Goal: Contribute content: Contribute content

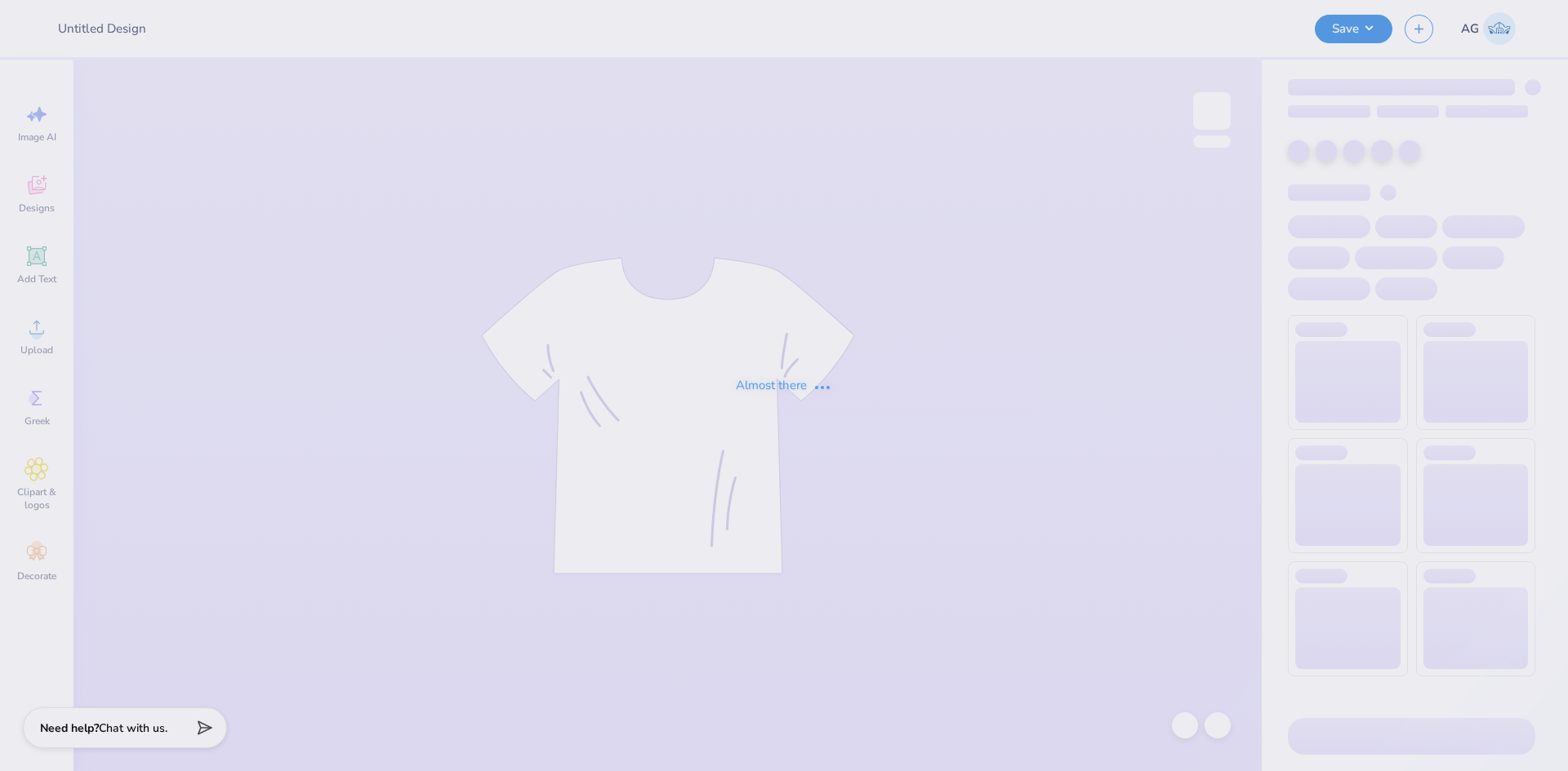
type input "Emory University : Marina Saeger"
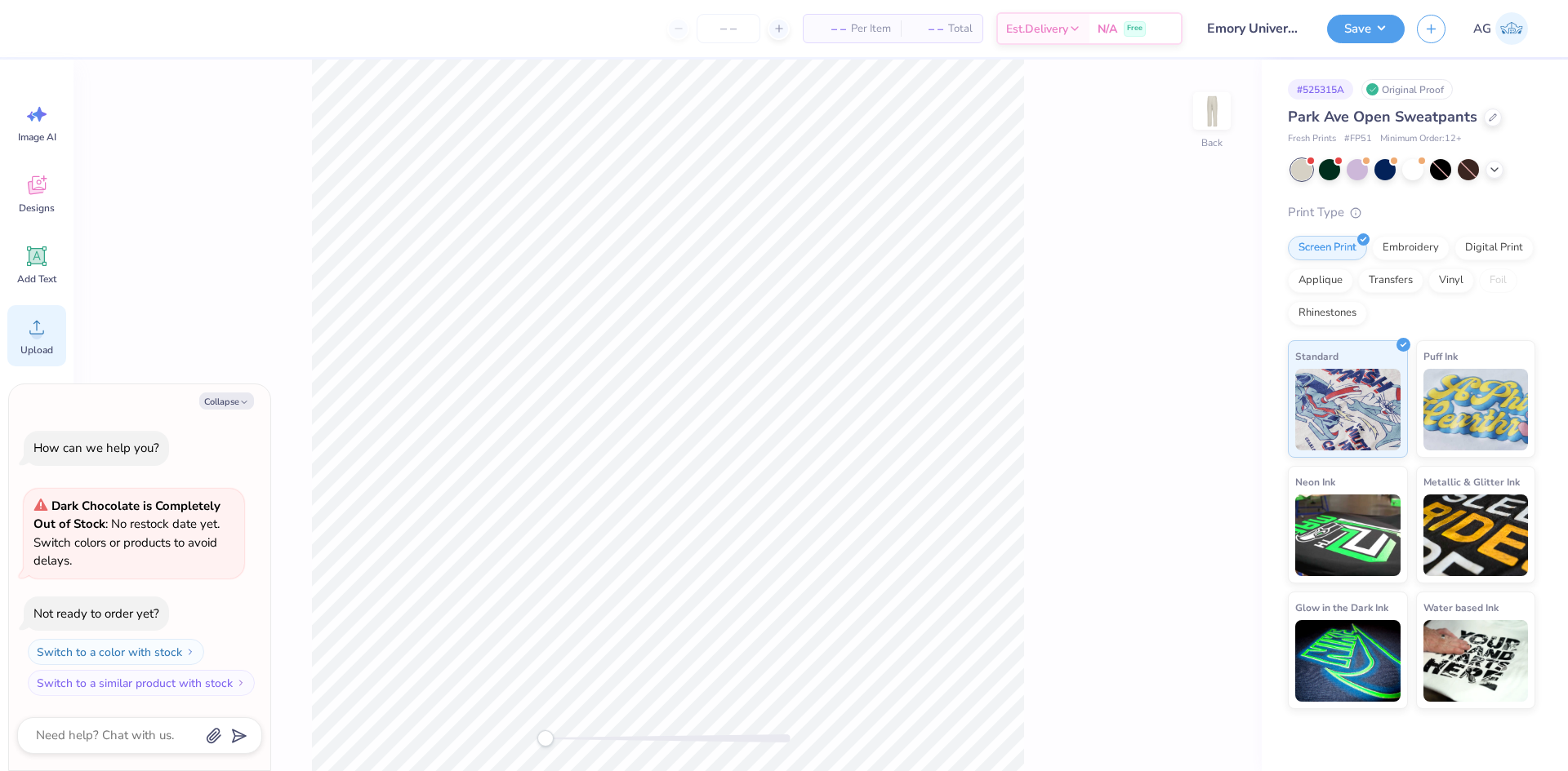
click at [44, 322] on icon at bounding box center [36, 327] width 24 height 24
click at [1192, 734] on div at bounding box center [1185, 725] width 26 height 26
click at [1234, 731] on div "Back" at bounding box center [803, 415] width 917 height 711
click at [1225, 731] on div at bounding box center [1218, 725] width 26 height 26
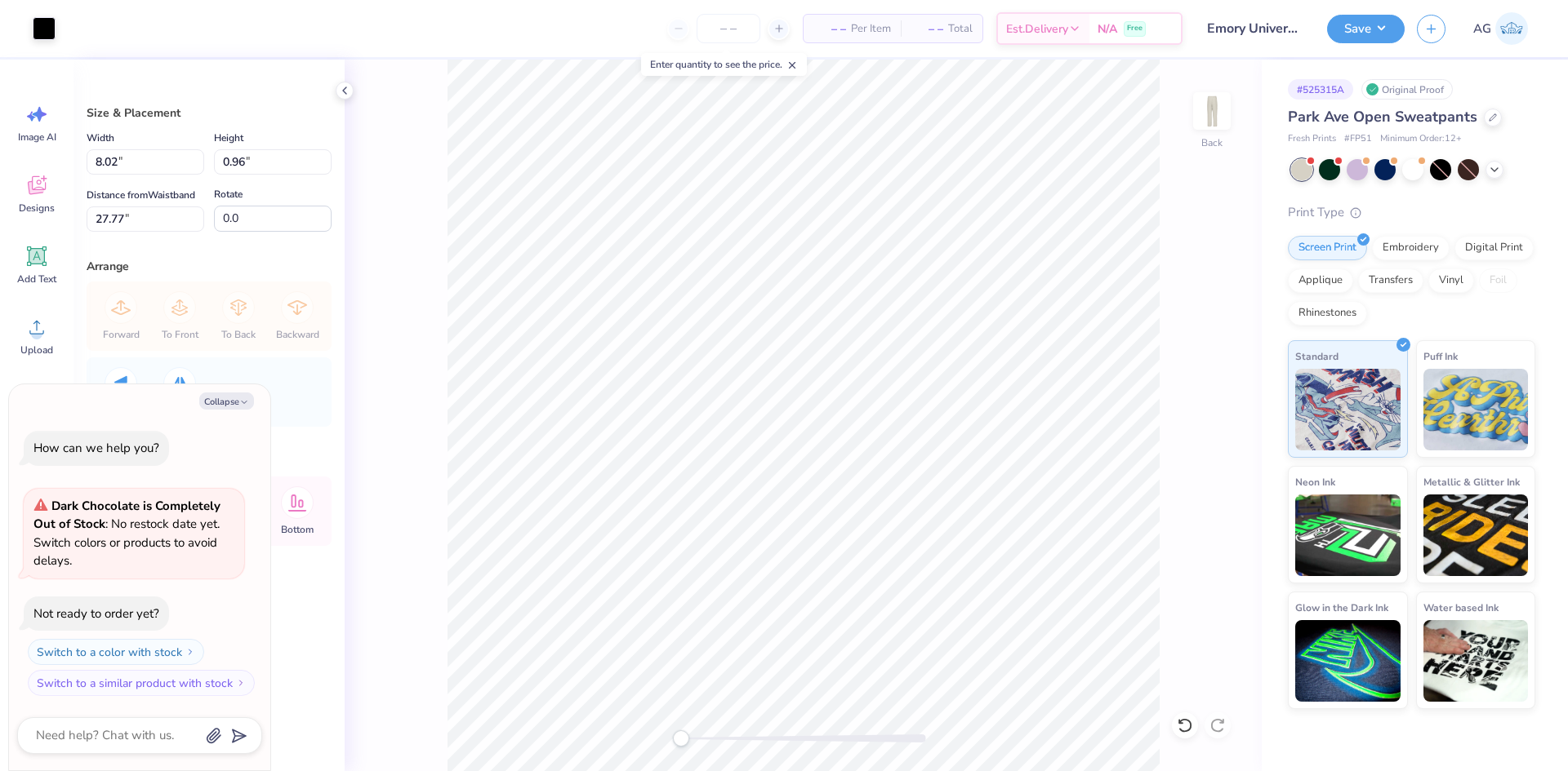
type textarea "x"
type input "90.9"
click at [248, 150] on input "0.96" at bounding box center [273, 161] width 117 height 25
type input "8.17"
type textarea "x"
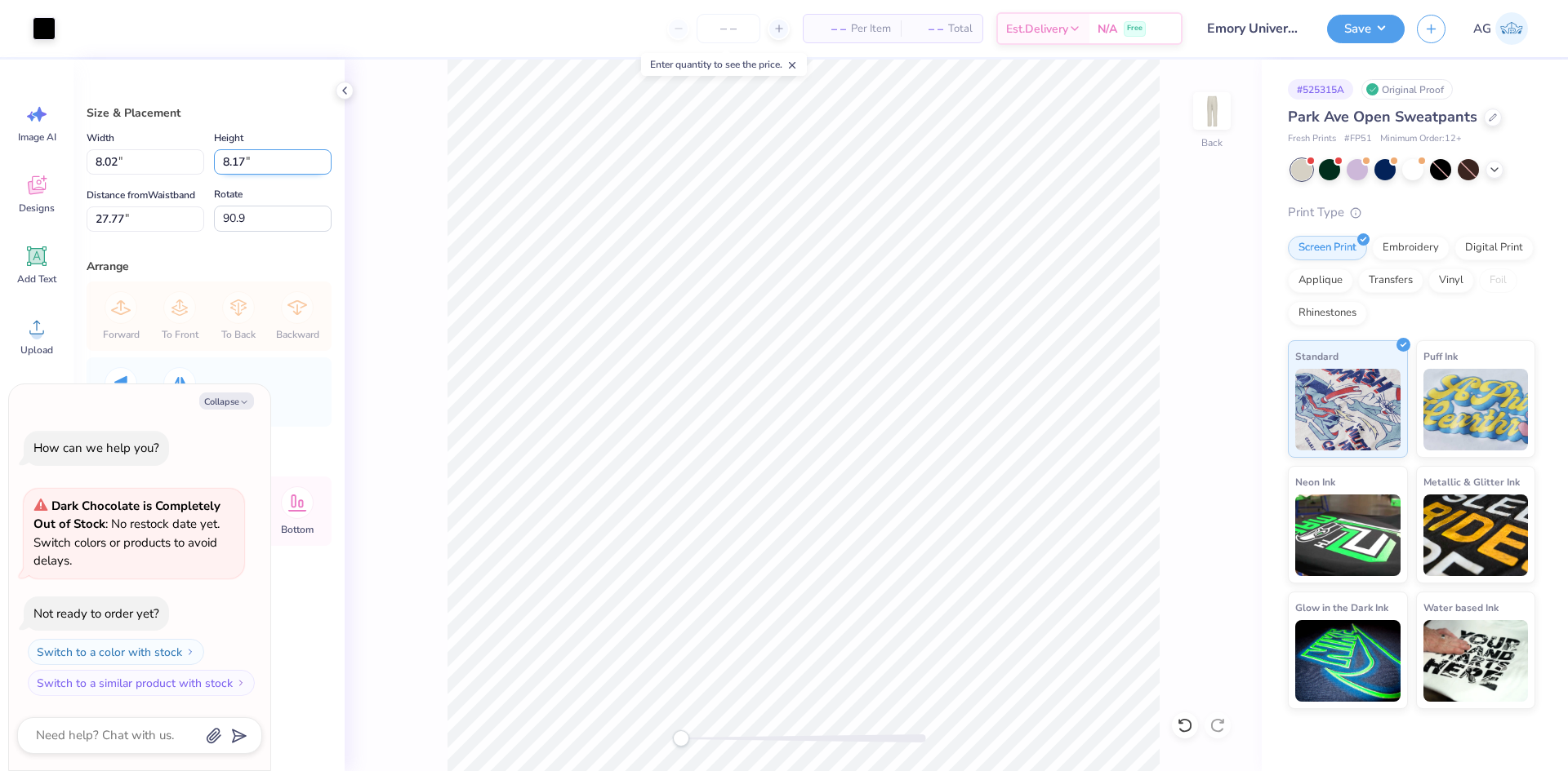
type input "1.10"
type input "24.16"
type input "15"
type textarea "x"
type input "2.02"
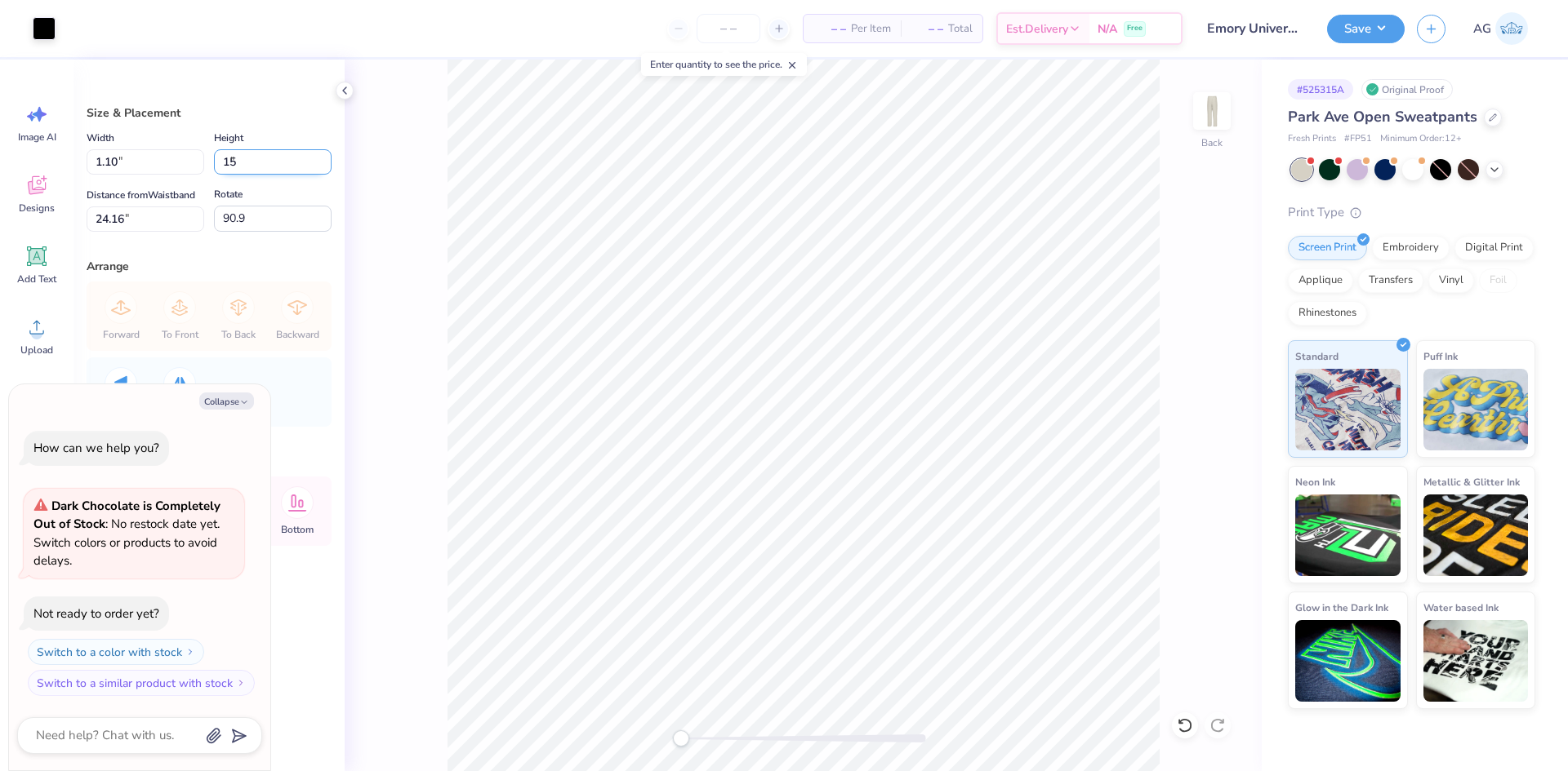
type input "15.00"
type input "20.75"
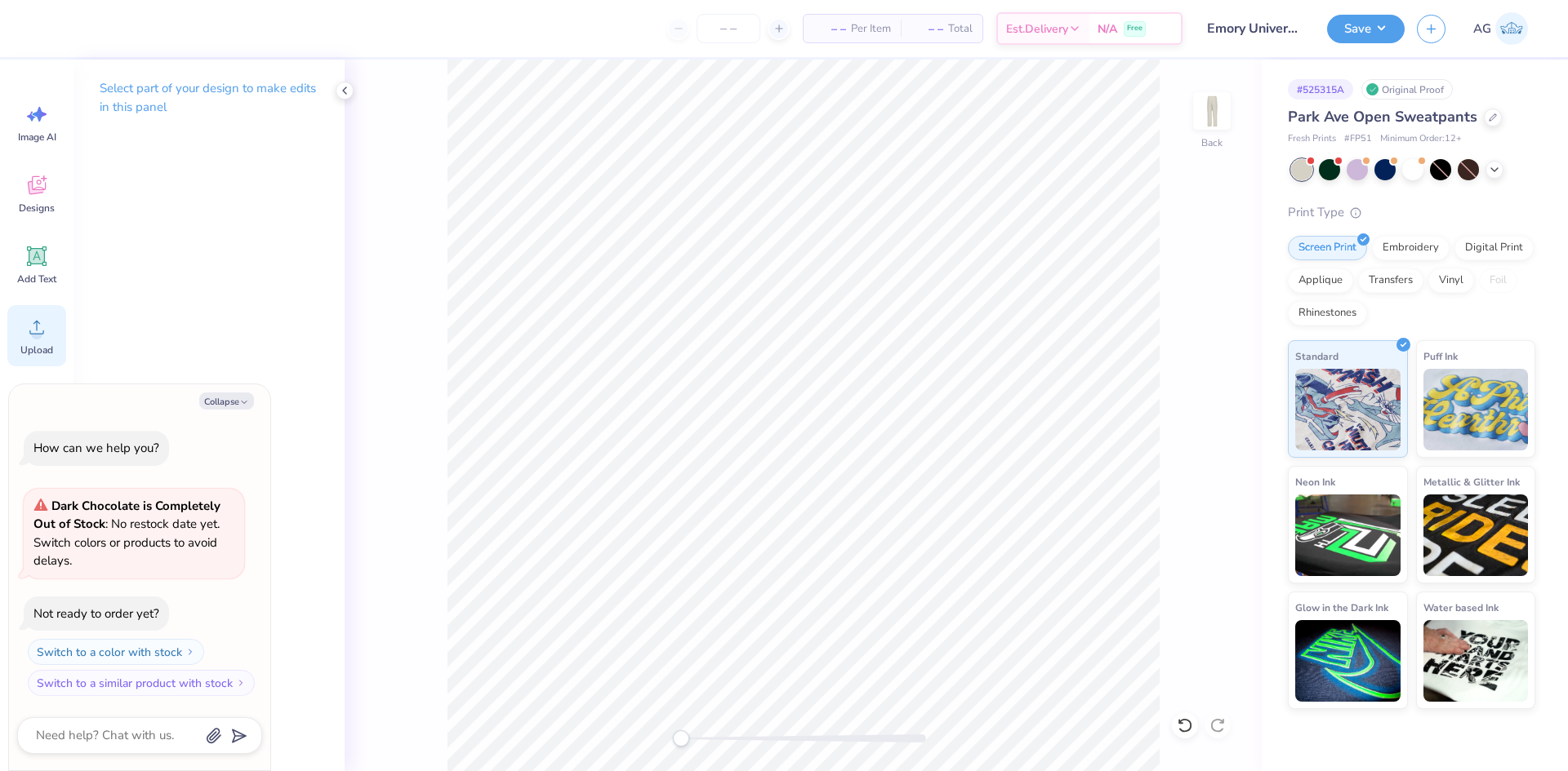
click at [38, 314] on div "Upload" at bounding box center [36, 336] width 59 height 61
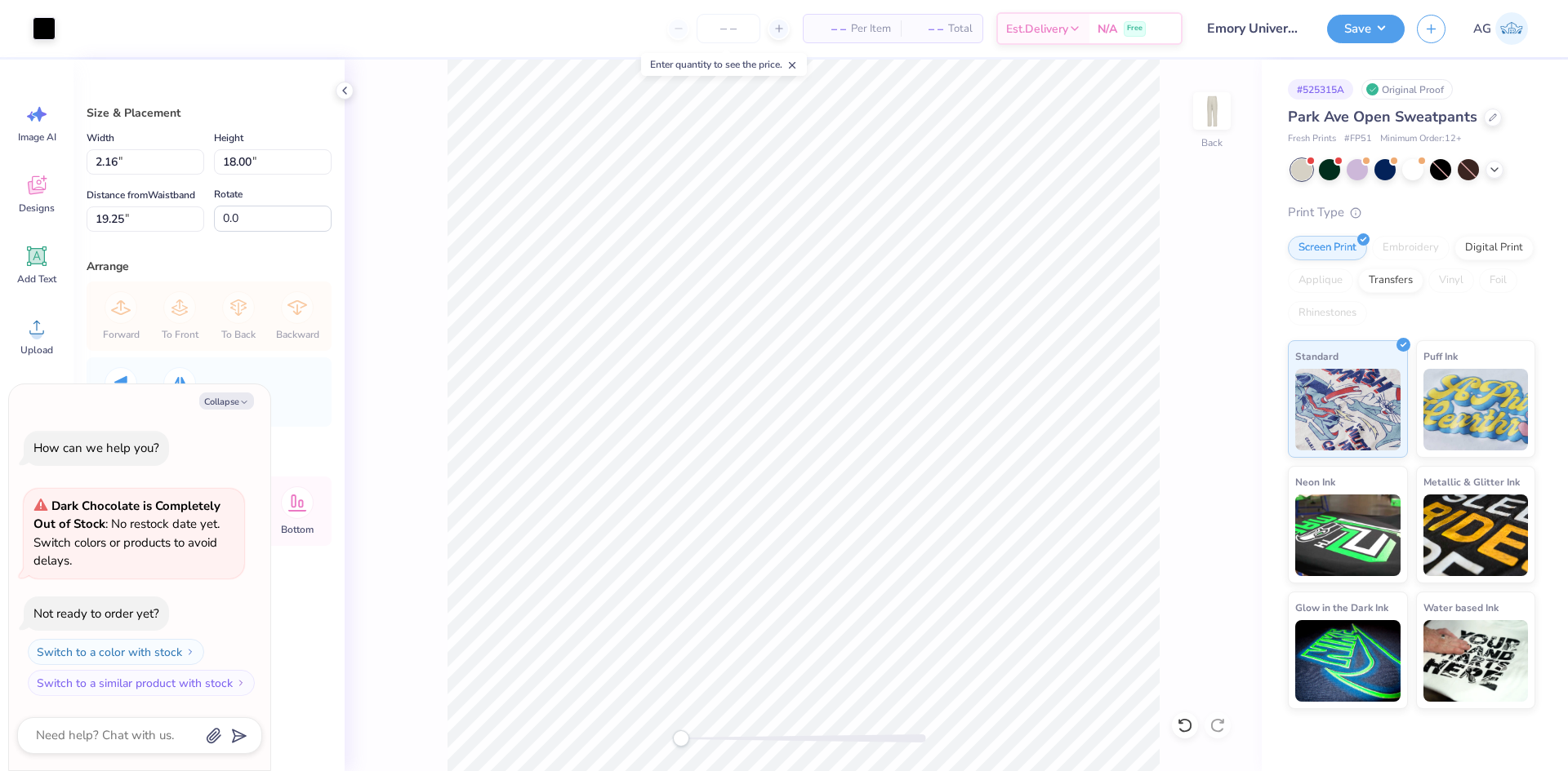
type textarea "x"
click at [293, 175] on div "Width 2.16 2.16 " Height 18.00 18.00 " Distance from Waistband 19.25 19.25 " Ro…" at bounding box center [209, 180] width 245 height 103
click at [293, 171] on input "18.00" at bounding box center [273, 161] width 117 height 25
type input "15"
type textarea "x"
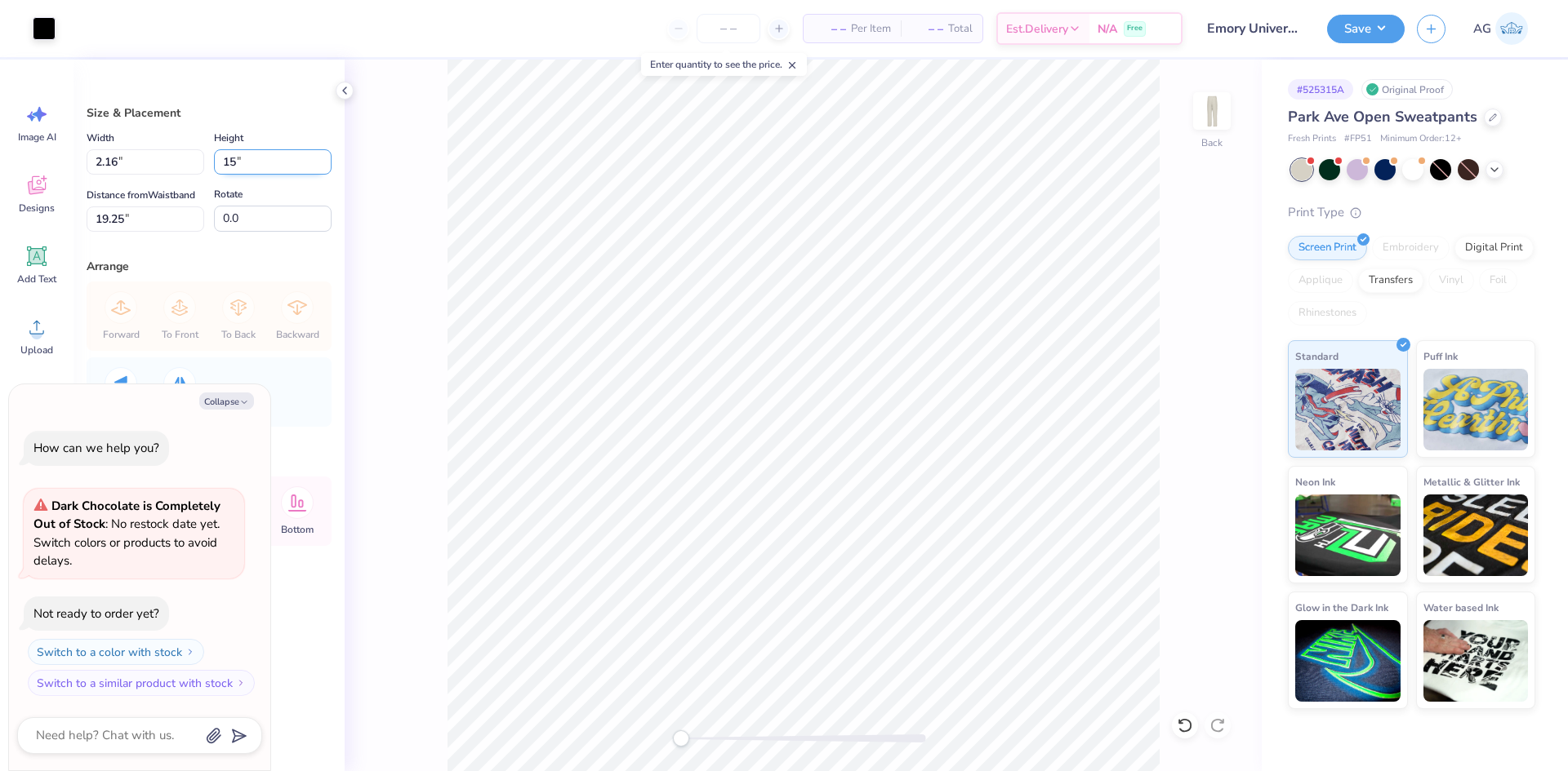
type input "1.80"
type input "15.00"
type input "35.14"
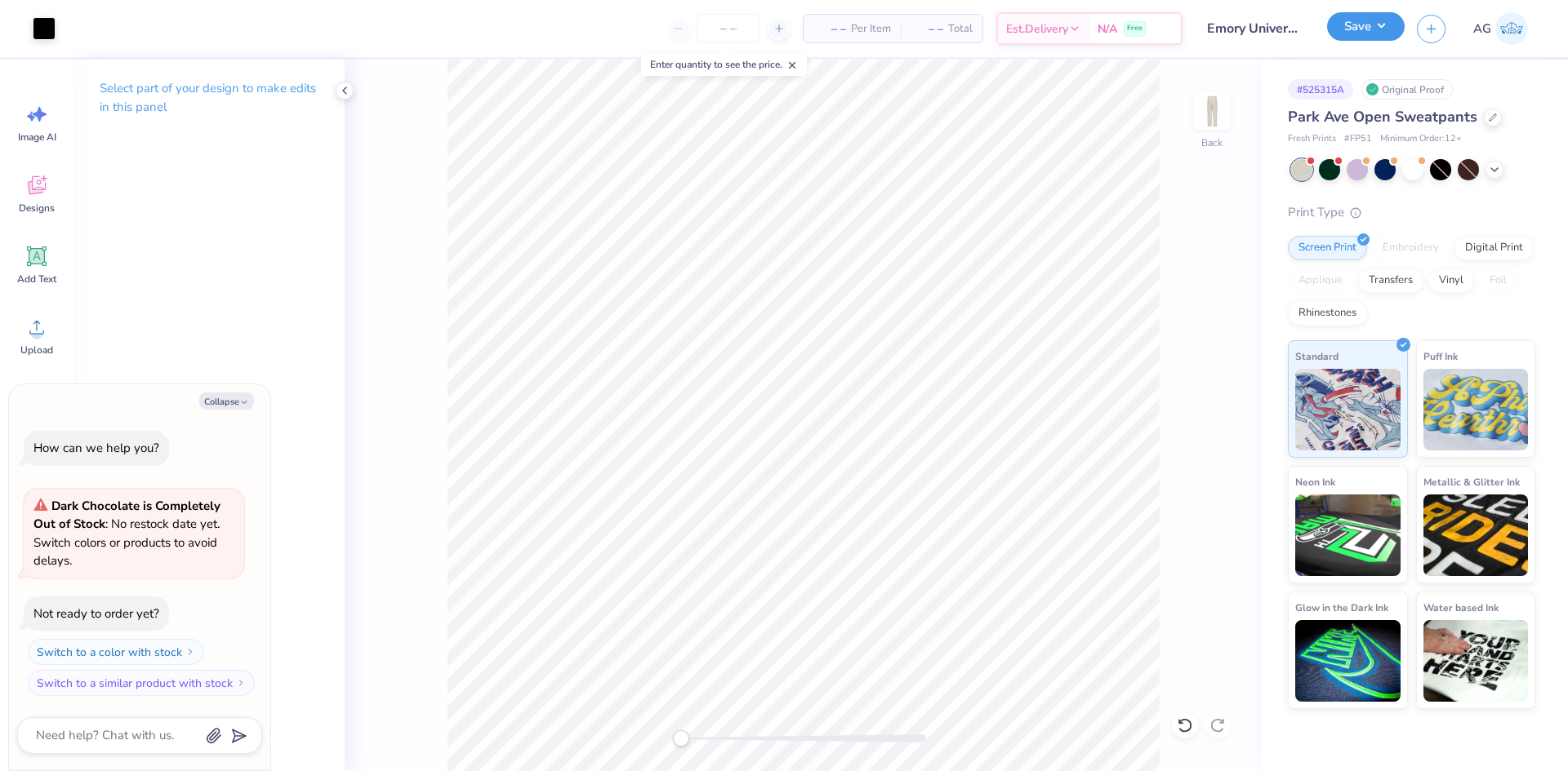
click at [1391, 22] on button "Save" at bounding box center [1366, 26] width 77 height 29
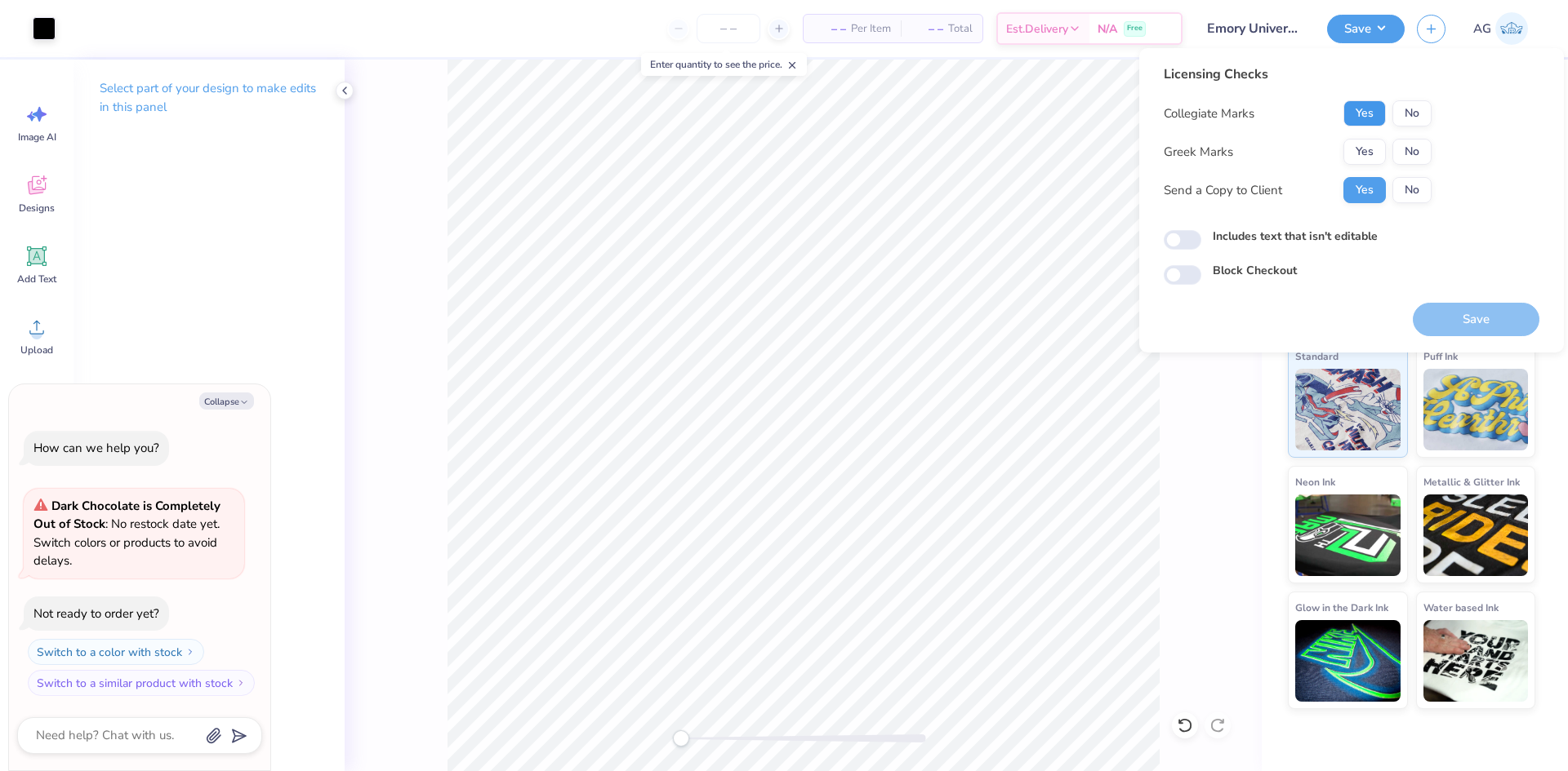
click at [1381, 115] on button "Yes" at bounding box center [1365, 114] width 43 height 26
click at [1409, 153] on button "No" at bounding box center [1412, 152] width 39 height 26
type textarea "x"
click at [1185, 231] on div "Licensing Checks Collegiate Marks Yes No Greek Marks Yes No Send a Copy to Clie…" at bounding box center [1351, 174] width 375 height 221
click at [1181, 241] on input "Includes text that isn't editable" at bounding box center [1182, 239] width 37 height 20
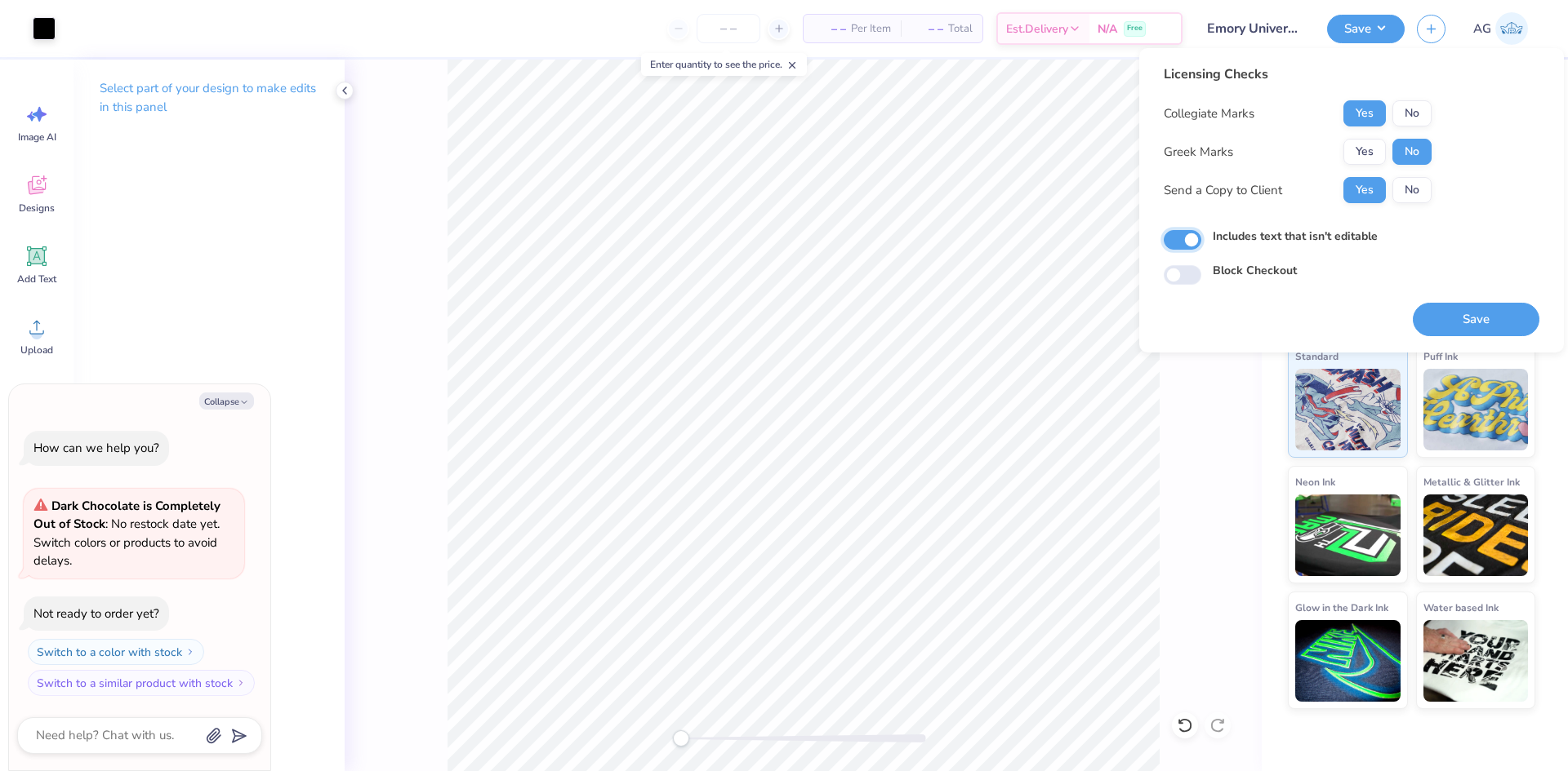
checkbox input "true"
click at [1500, 313] on button "Save" at bounding box center [1477, 319] width 127 height 34
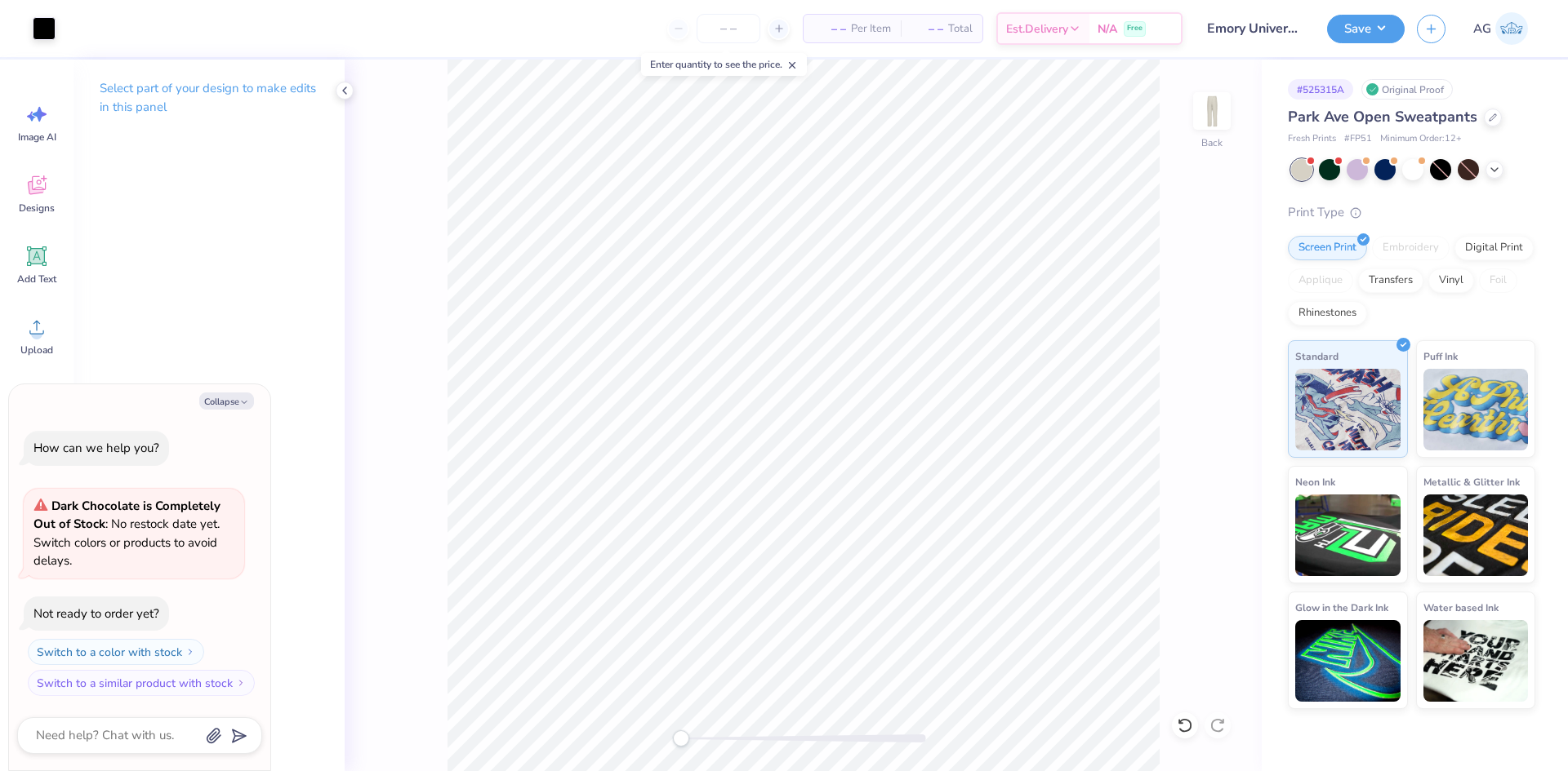
type textarea "x"
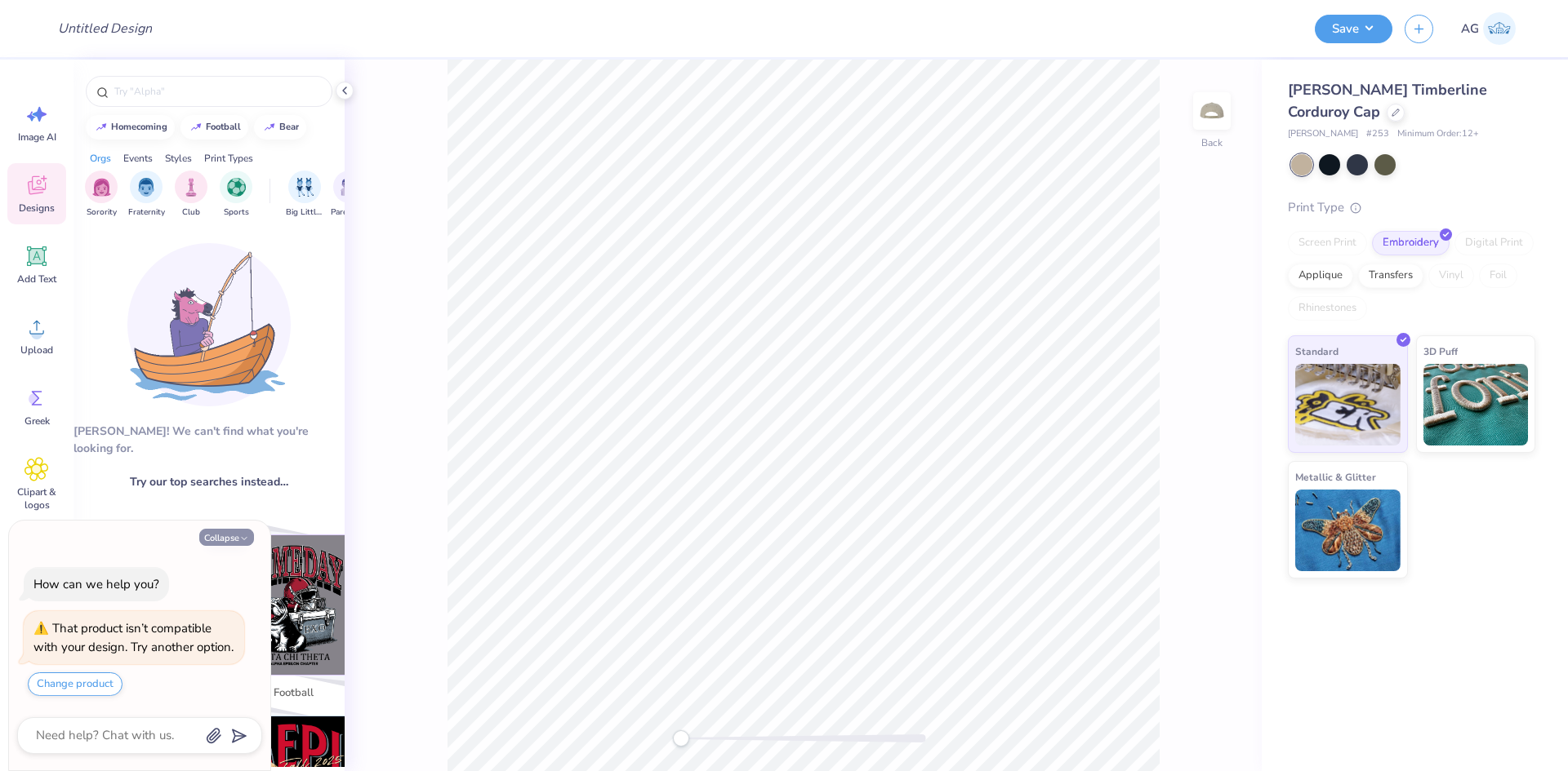
click at [233, 529] on button "Collapse" at bounding box center [226, 537] width 55 height 17
type textarea "x"
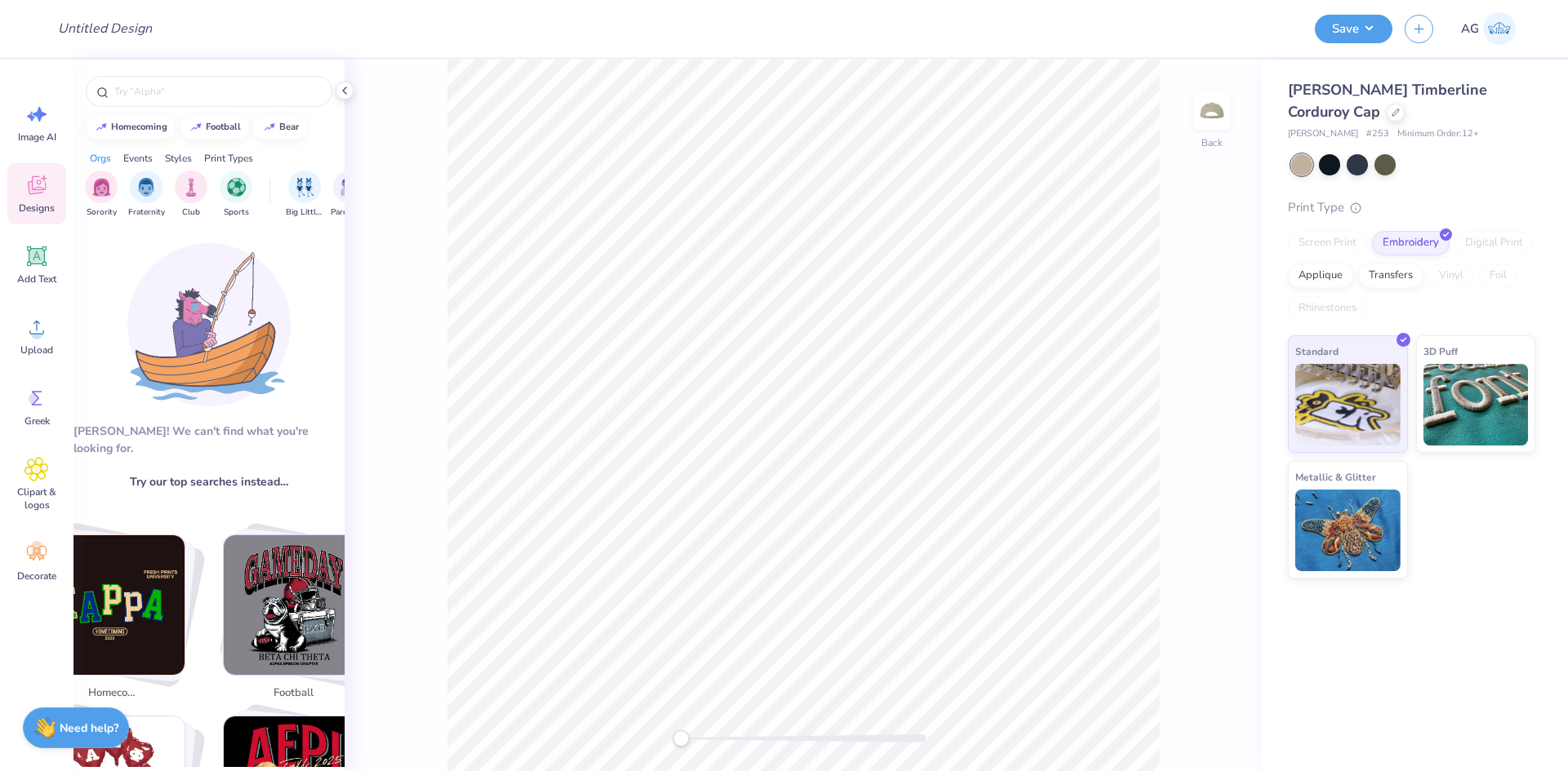
scroll to position [545, 0]
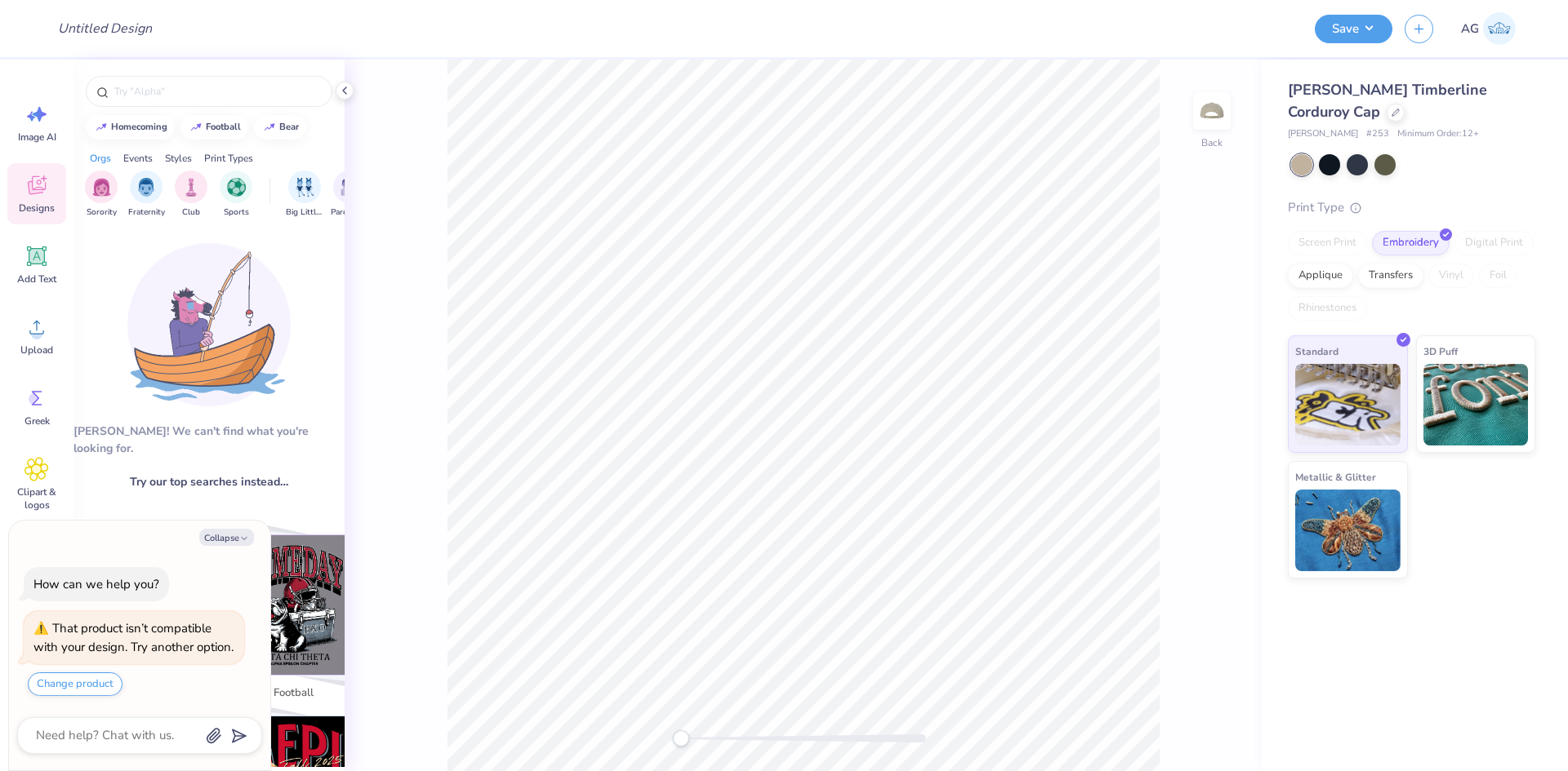
click at [211, 527] on div "Collapse How can we help you? That product isn’t compatible with your design. T…" at bounding box center [140, 645] width 262 height 250
type textarea "x"
click at [191, 93] on input "text" at bounding box center [217, 91] width 209 height 17
type input "mountain"
click at [235, 529] on button "Collapse" at bounding box center [226, 537] width 55 height 17
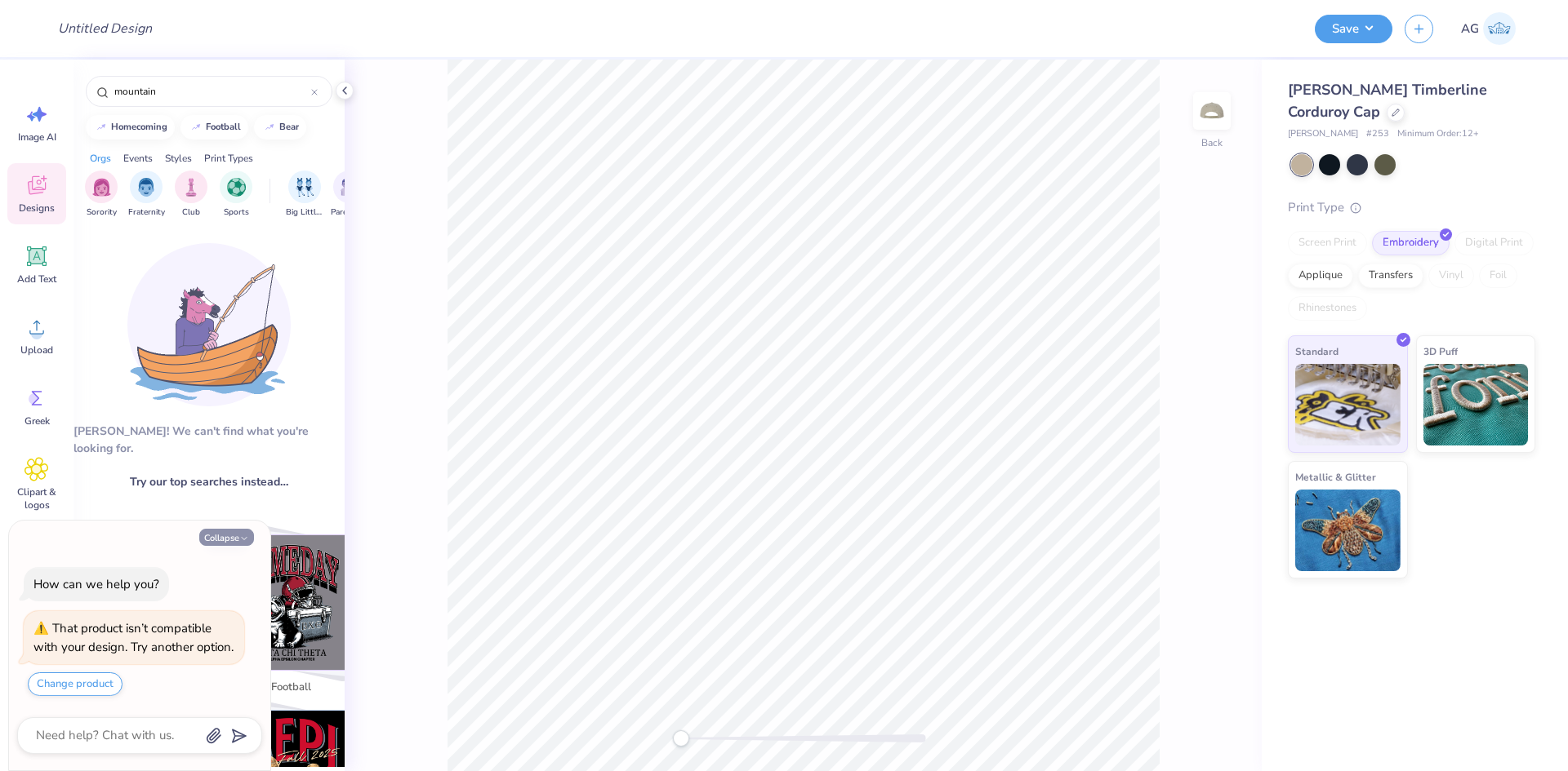
type textarea "x"
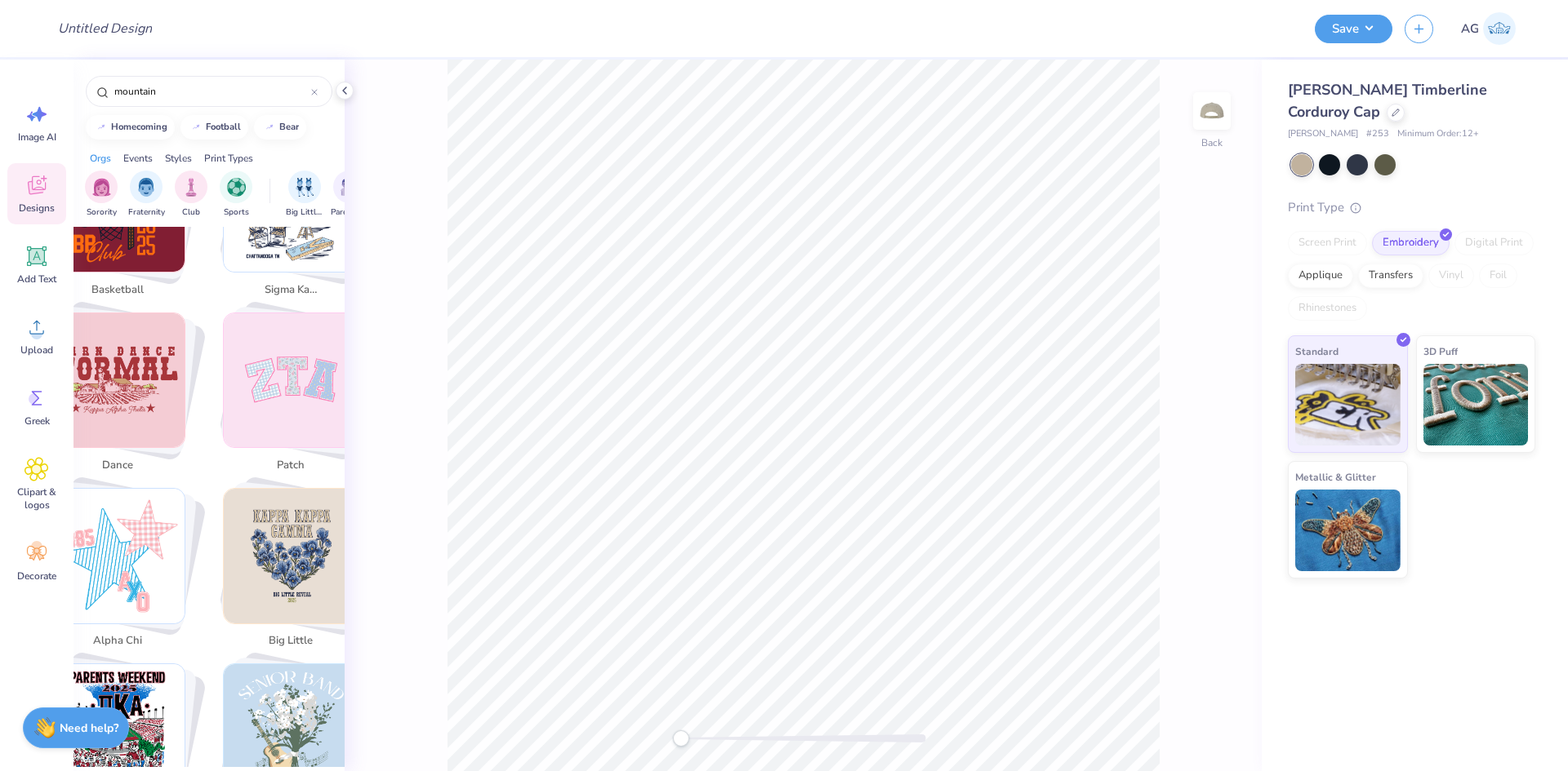
scroll to position [3129, 0]
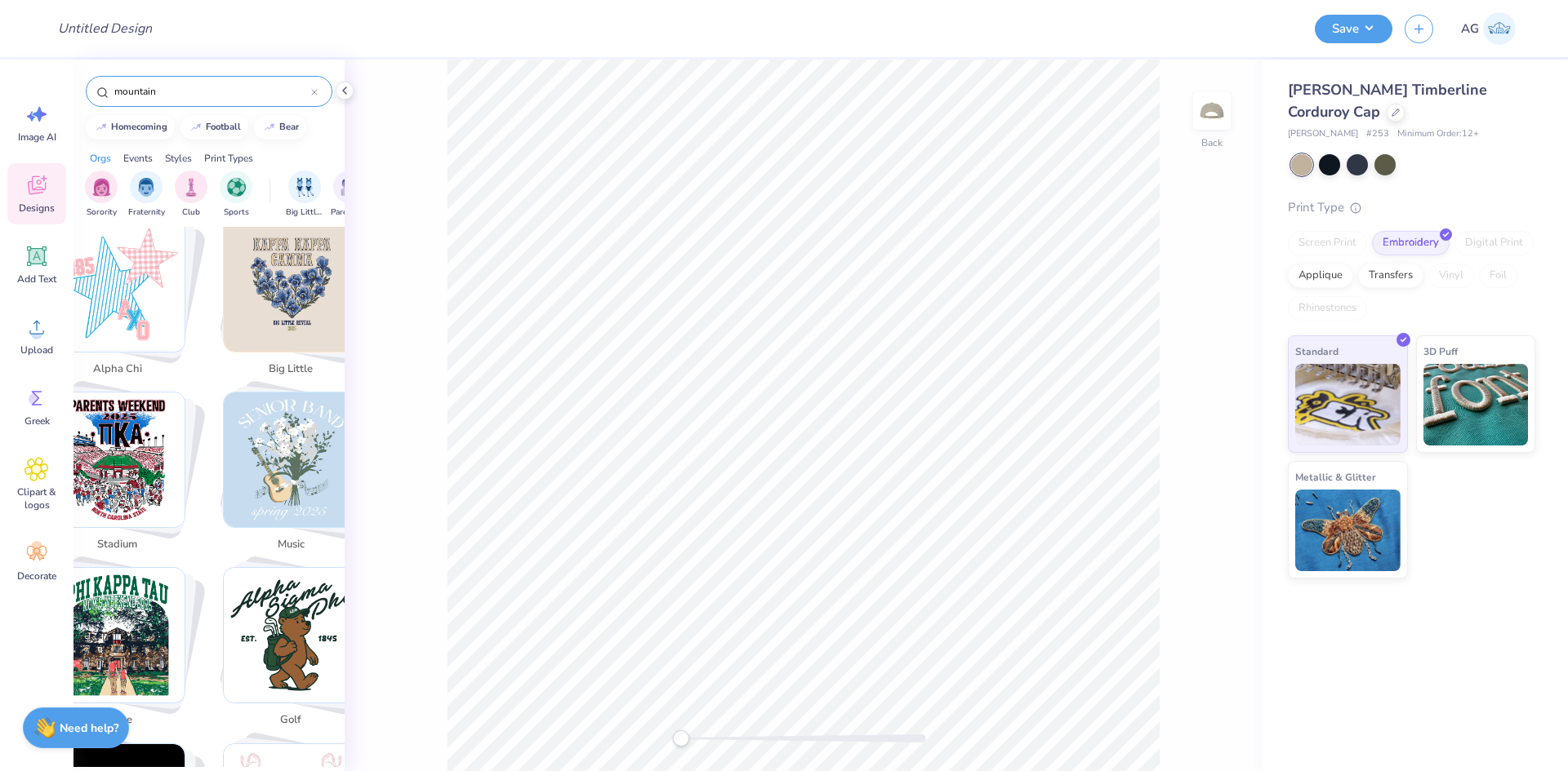
click at [133, 91] on input "mountain" at bounding box center [211, 91] width 198 height 17
click at [168, 95] on input "mountain" at bounding box center [211, 91] width 198 height 17
click at [315, 91] on icon at bounding box center [314, 92] width 7 height 7
click at [216, 101] on div at bounding box center [209, 91] width 247 height 31
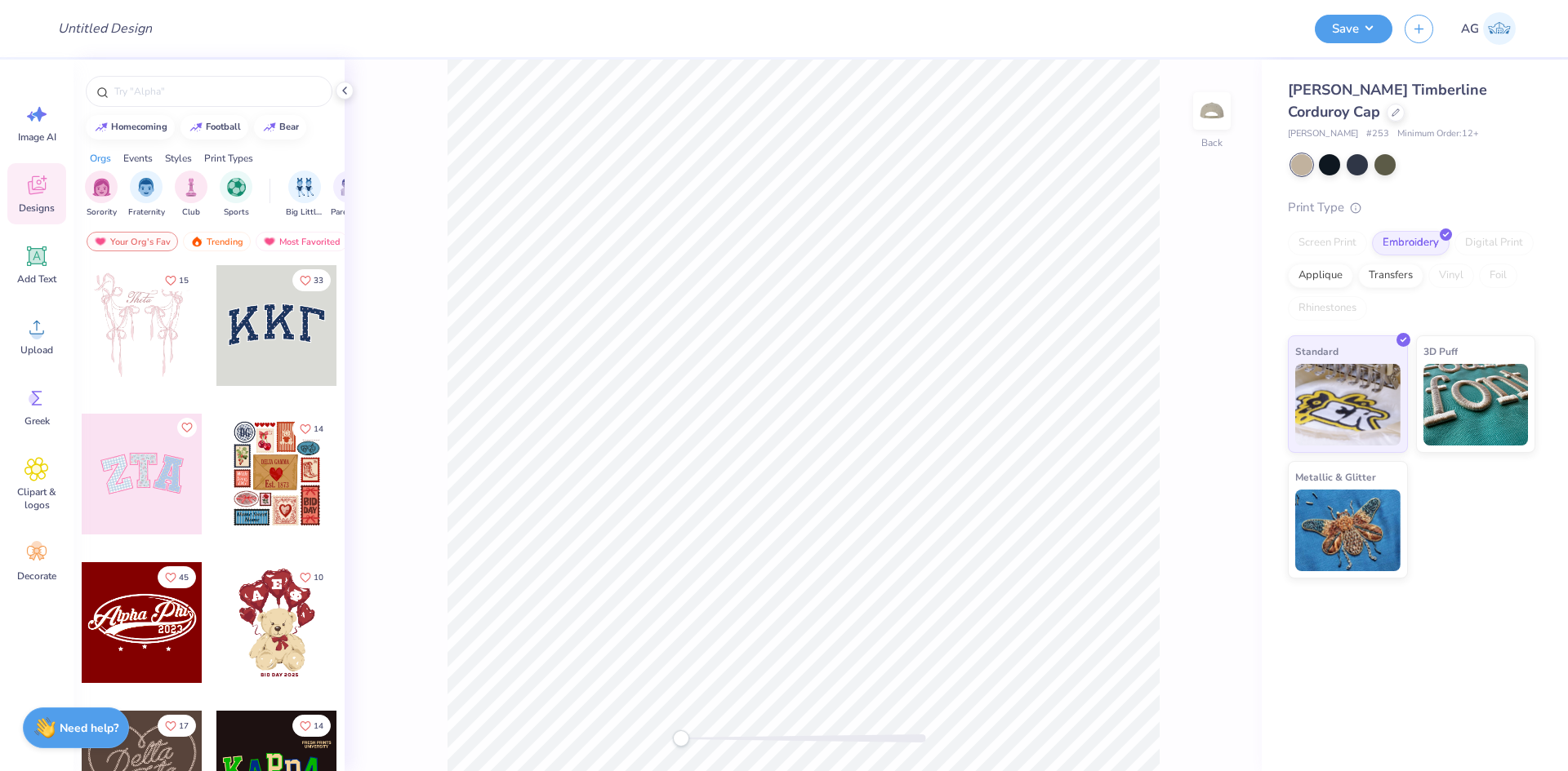
click at [349, 90] on icon at bounding box center [345, 90] width 13 height 13
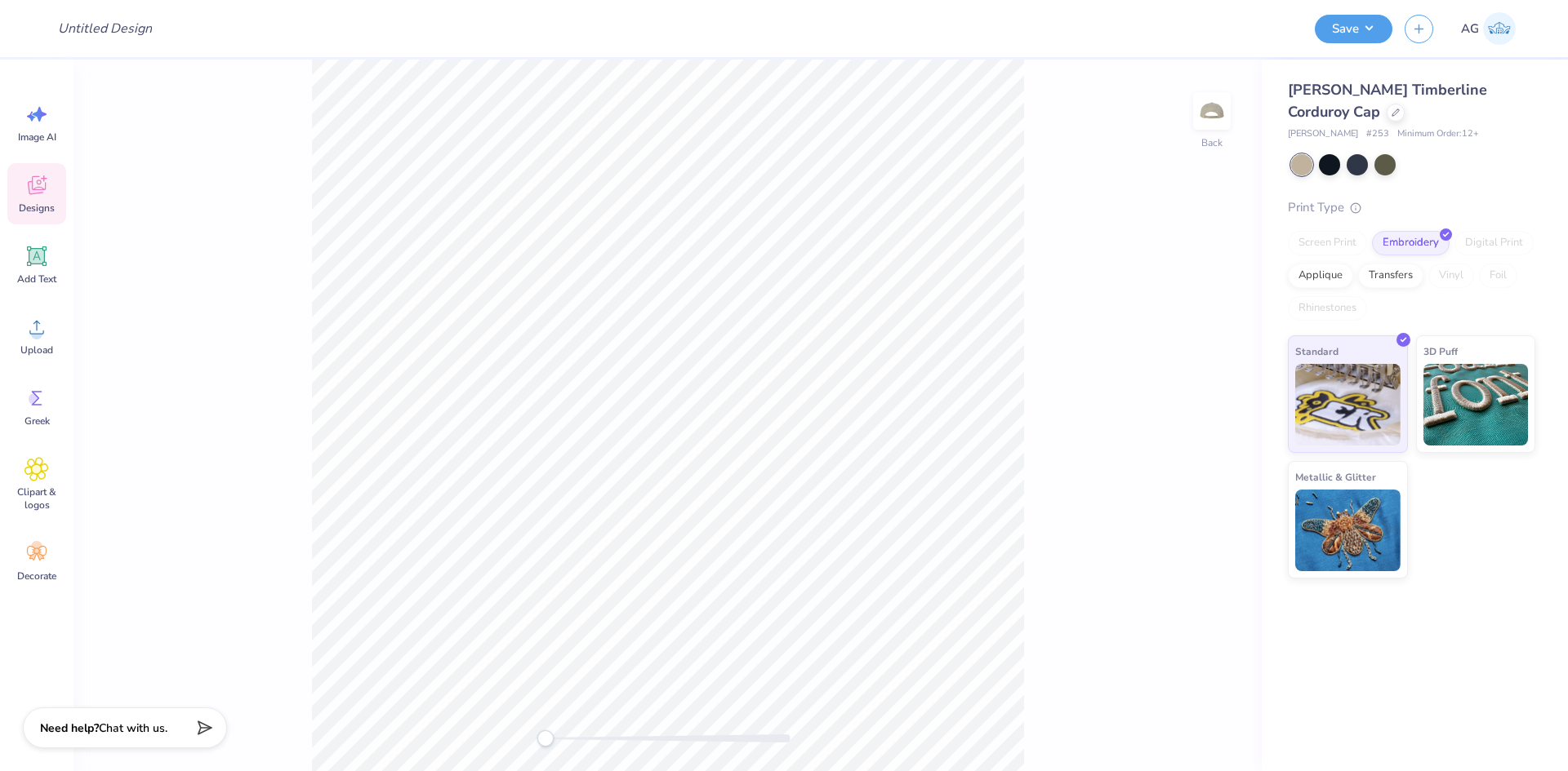
click at [43, 196] on icon at bounding box center [36, 185] width 24 height 24
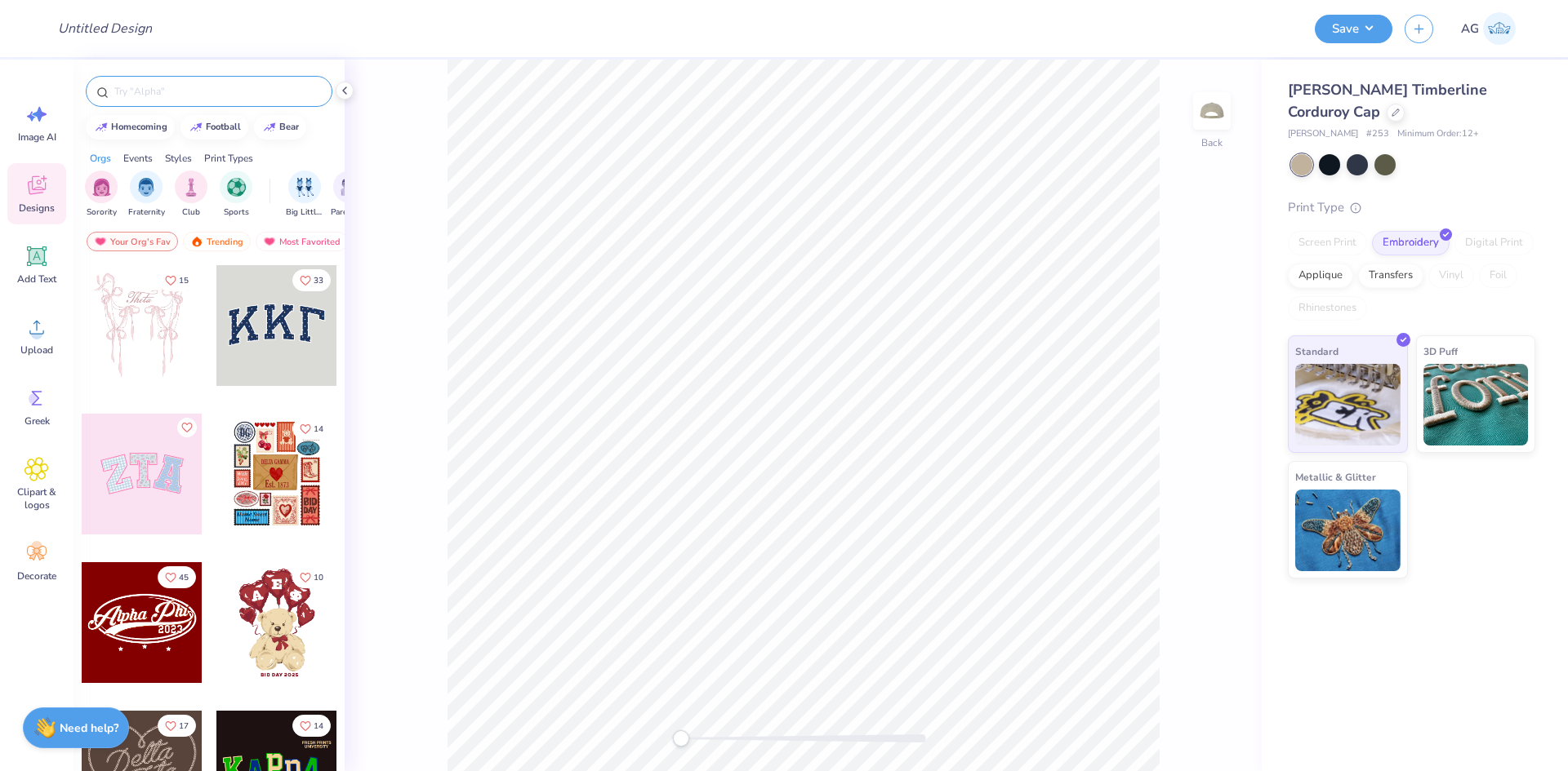
click at [184, 92] on input "text" at bounding box center [217, 91] width 209 height 17
type input "mountain"
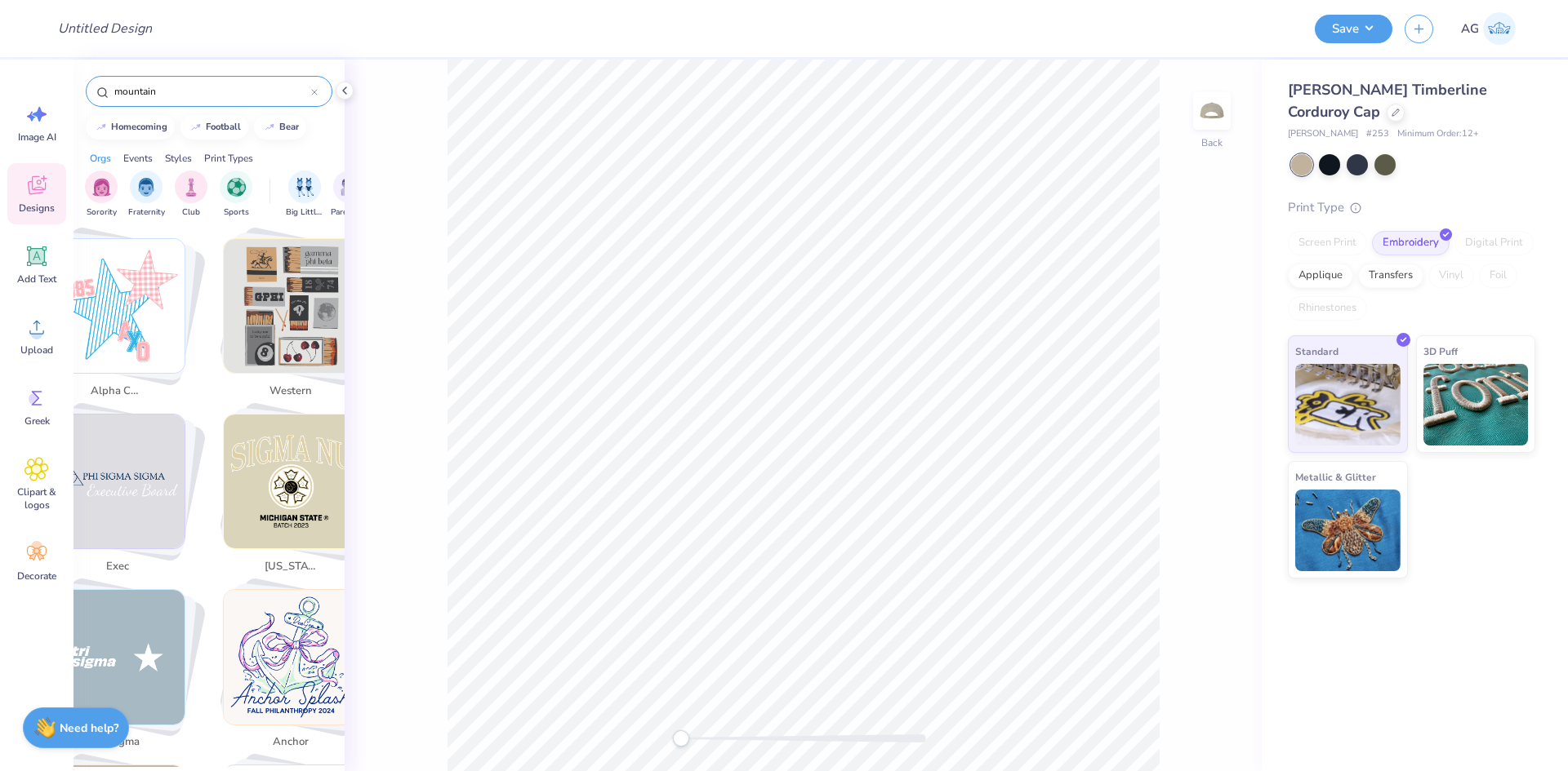
scroll to position [4220, 0]
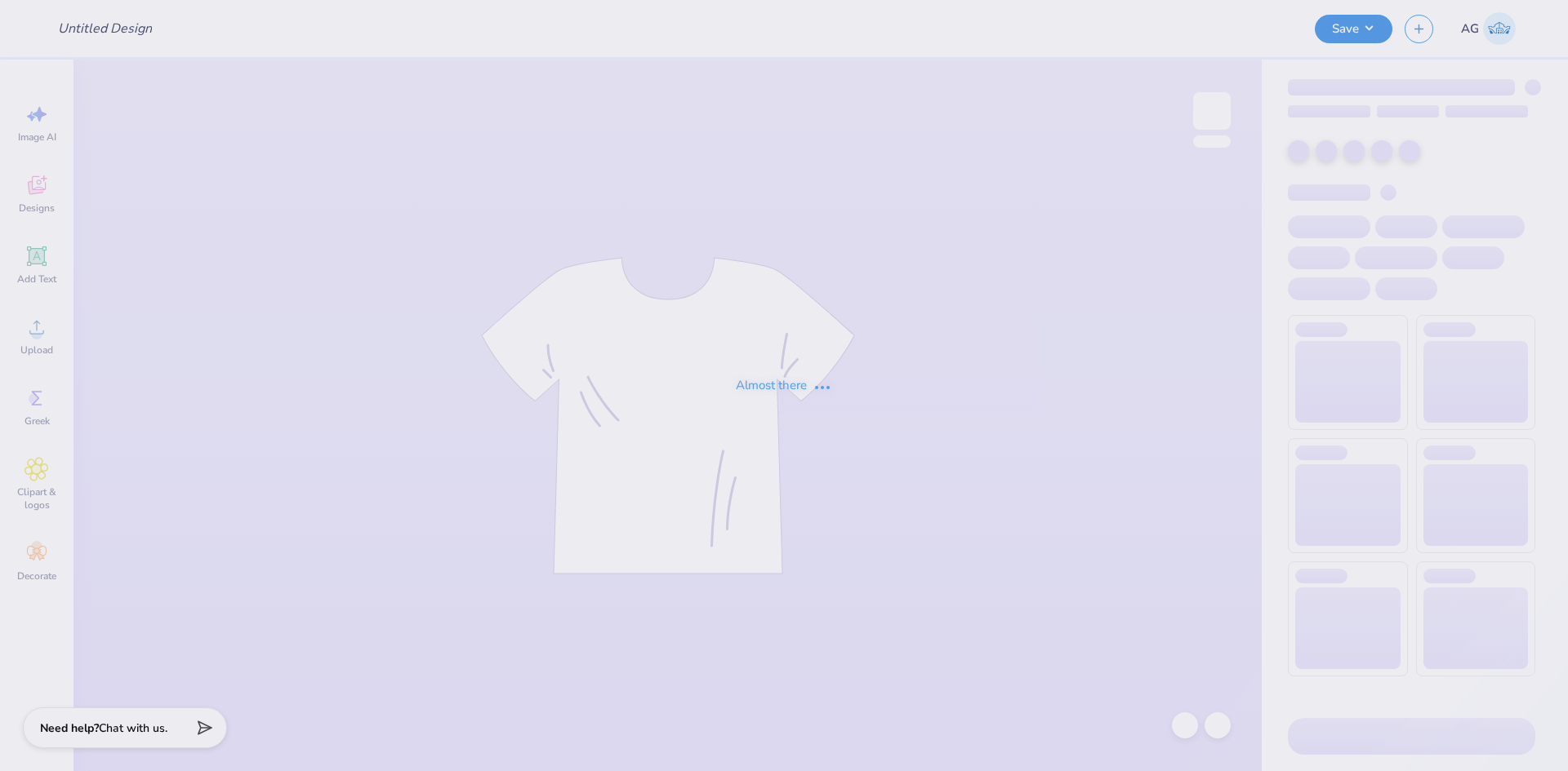
type input "Kayla Surawski : California Polytechnic State University, San Lu"
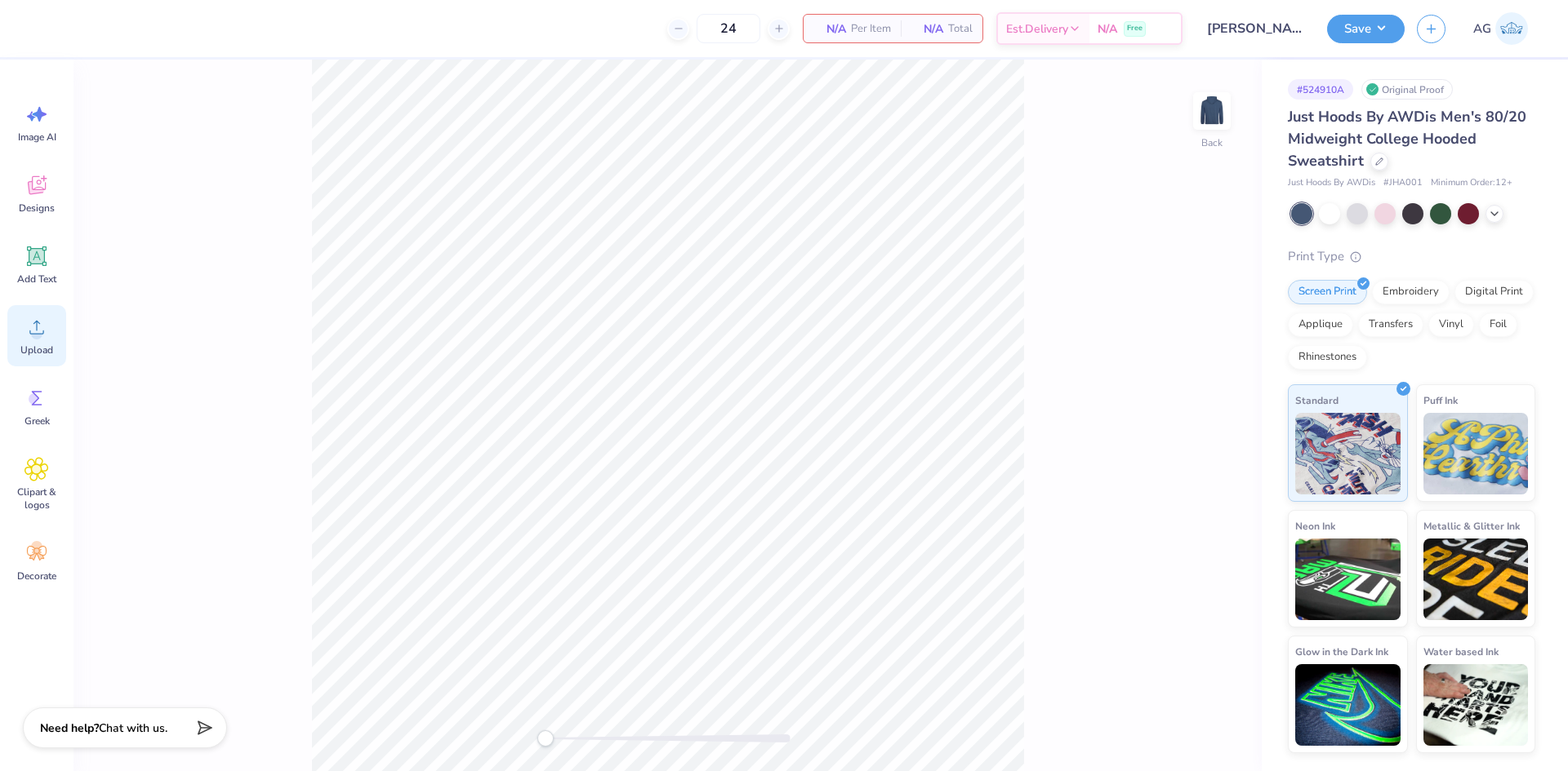
click at [37, 343] on div "Upload" at bounding box center [36, 336] width 59 height 61
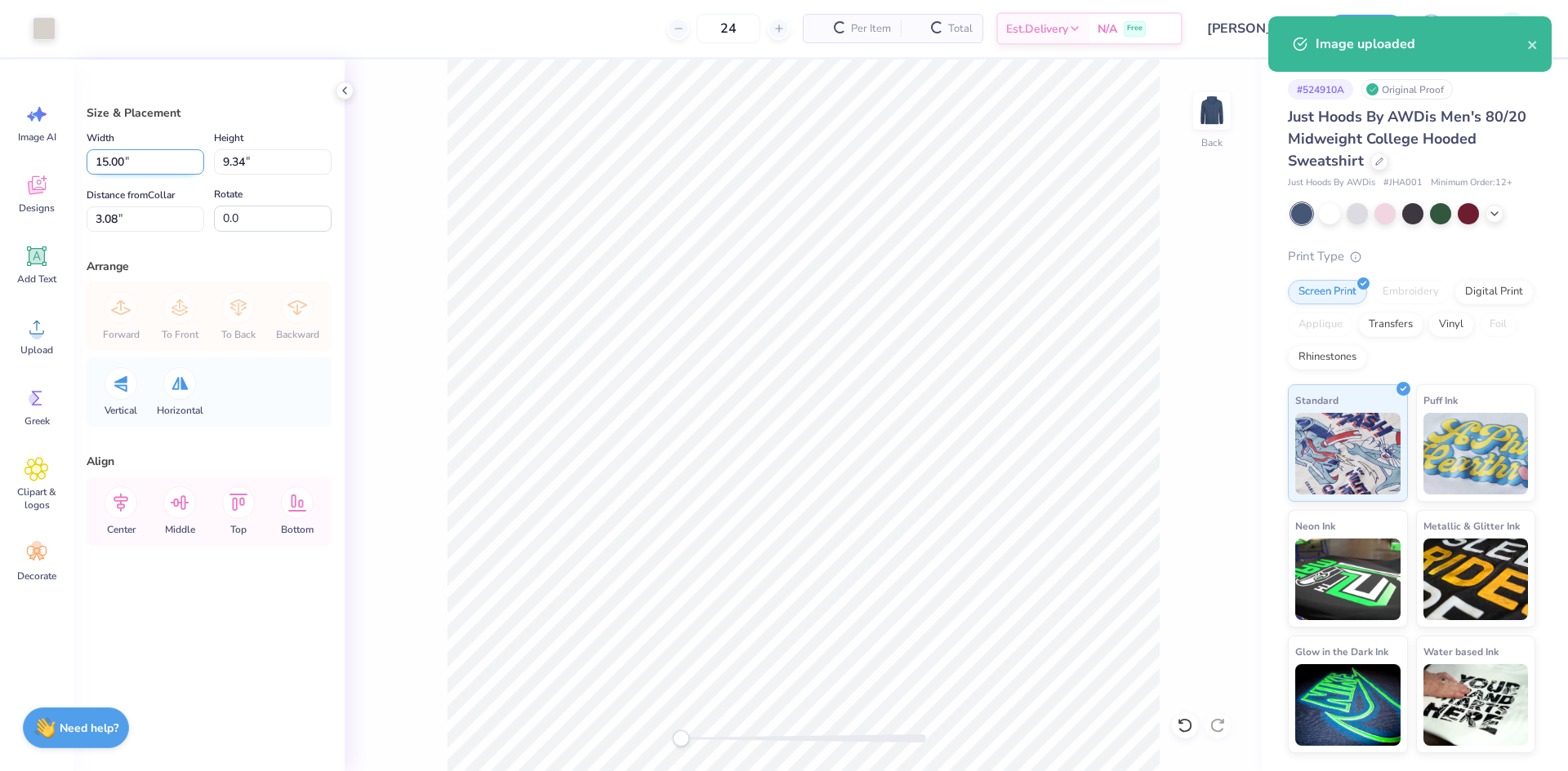
click at [146, 168] on input "15.00" at bounding box center [145, 161] width 117 height 25
type input "3.00"
type input "1.87"
type input "6.82"
click at [146, 168] on input "3.00" at bounding box center [145, 161] width 117 height 25
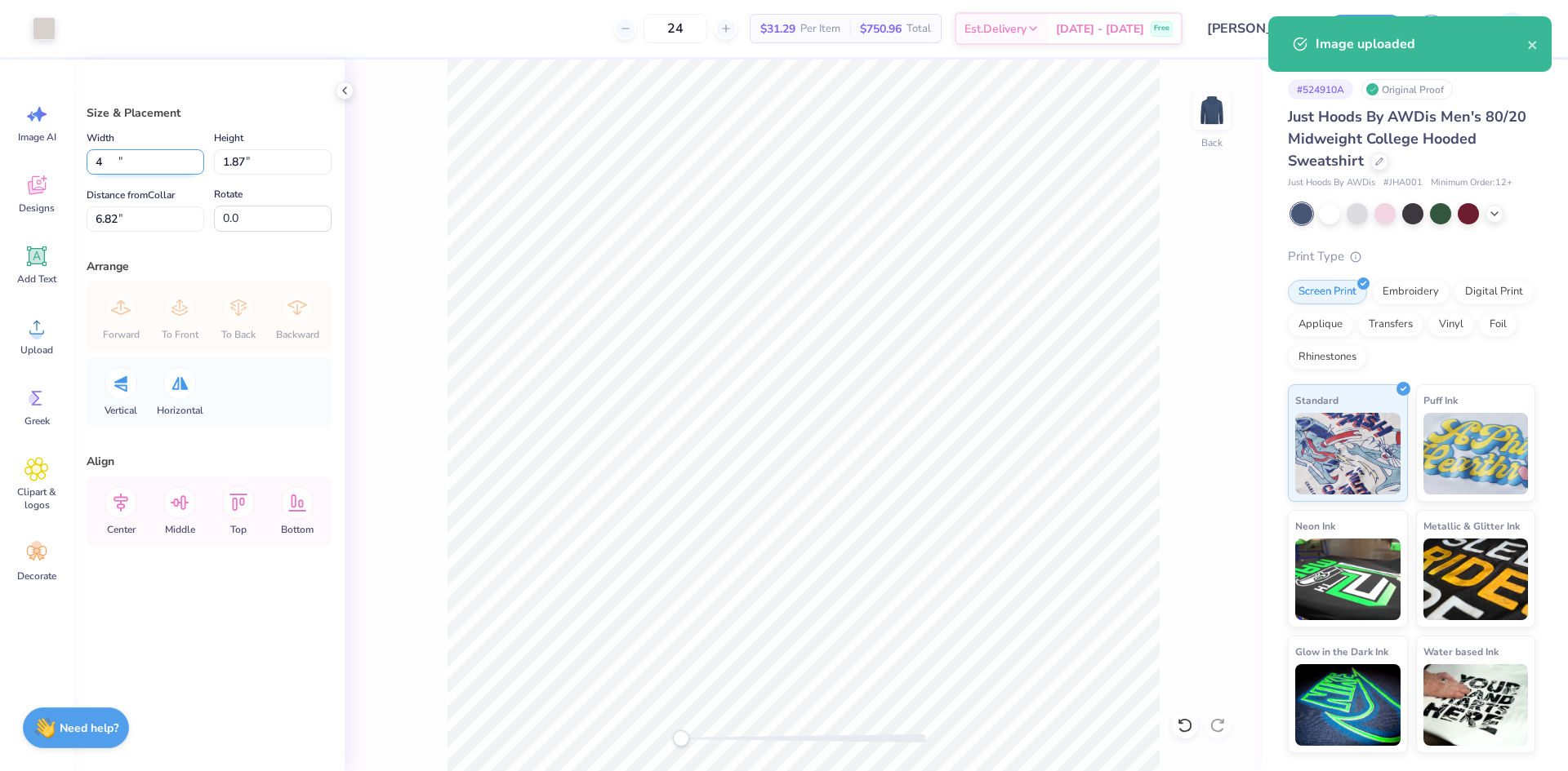
type input "4.00"
type input "2.49"
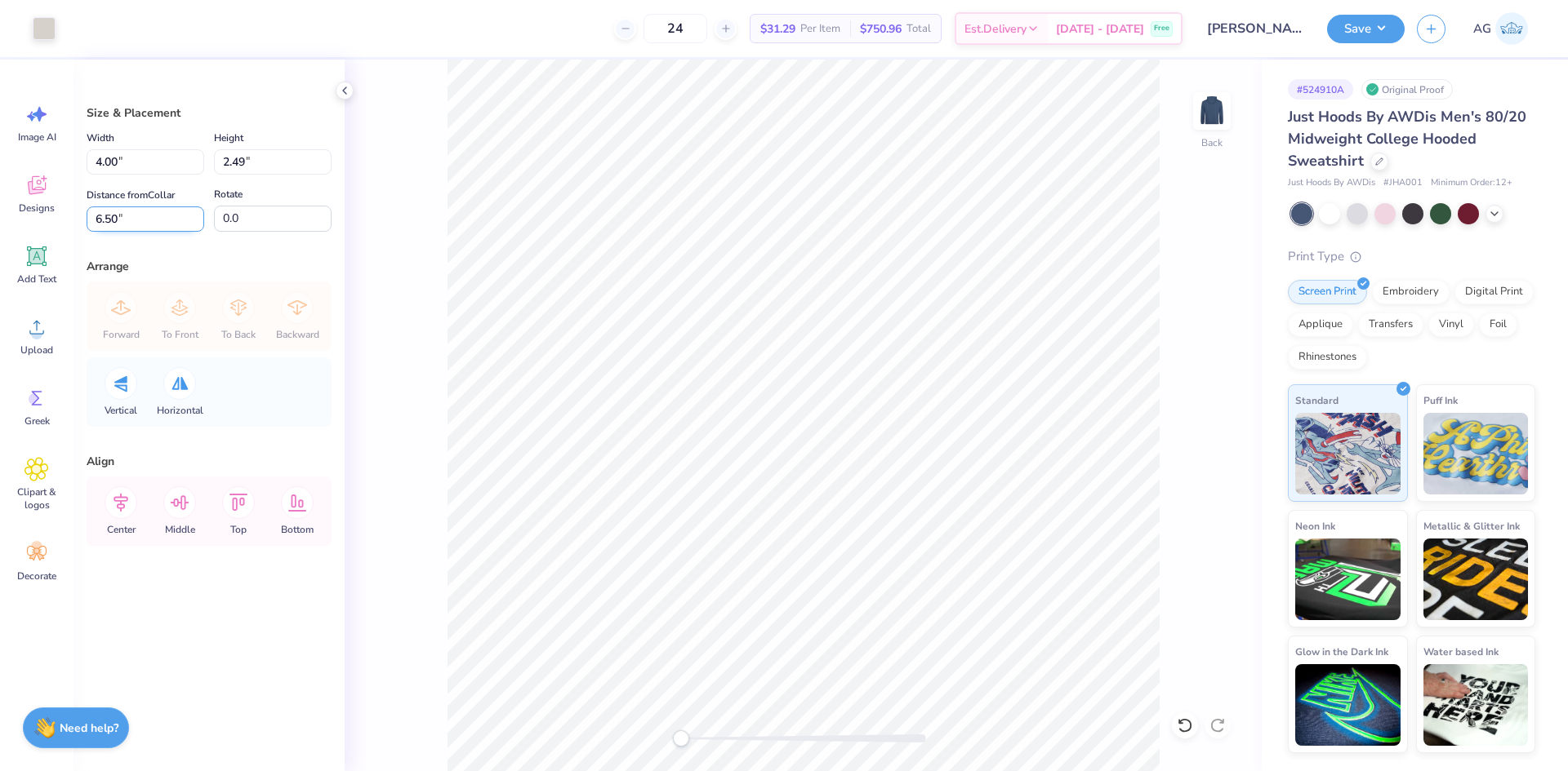
click at [138, 228] on input "6.50" at bounding box center [145, 219] width 117 height 25
type input "3"
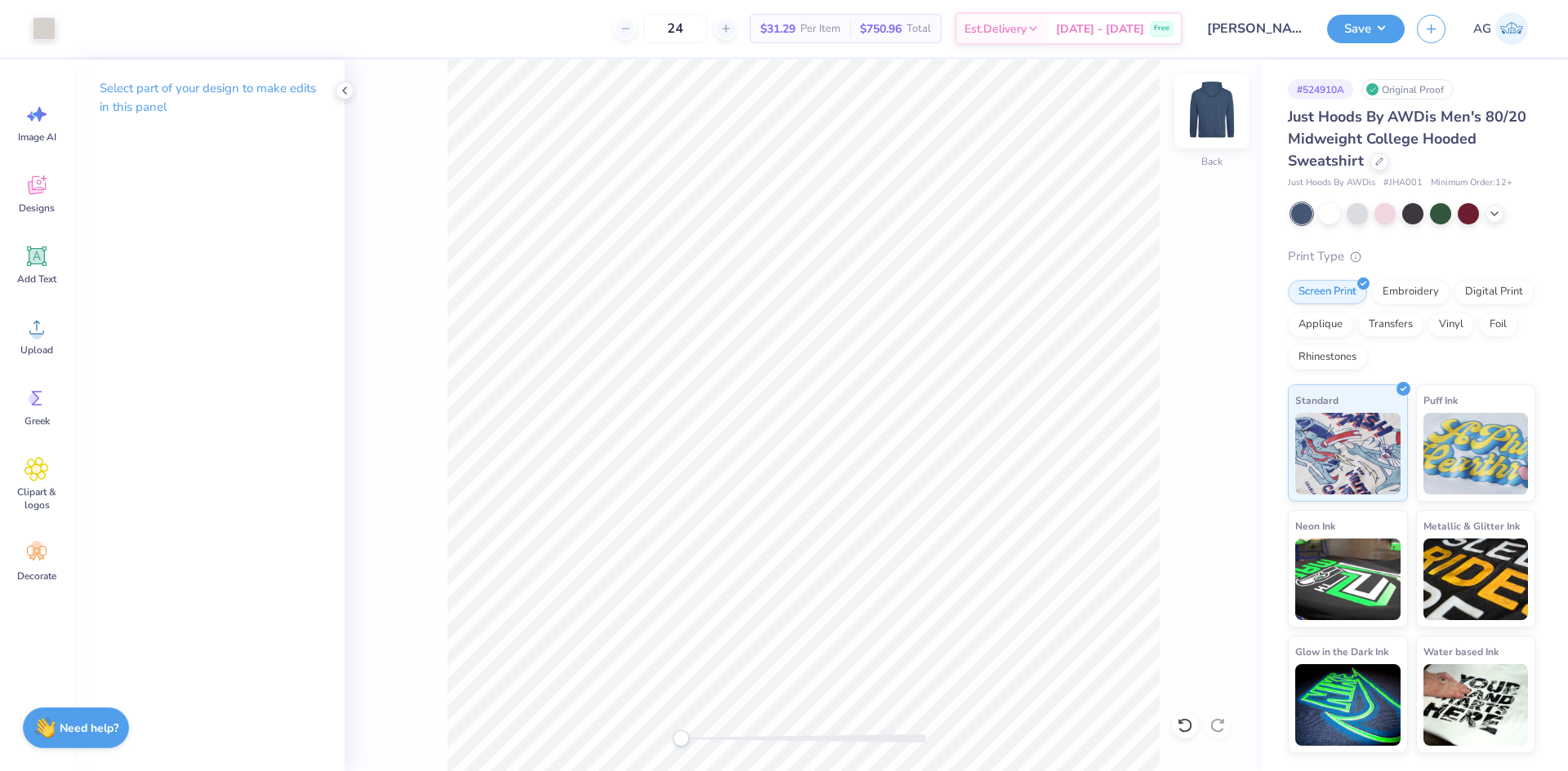
click at [1198, 127] on img at bounding box center [1212, 111] width 65 height 65
click at [40, 328] on icon at bounding box center [36, 327] width 24 height 24
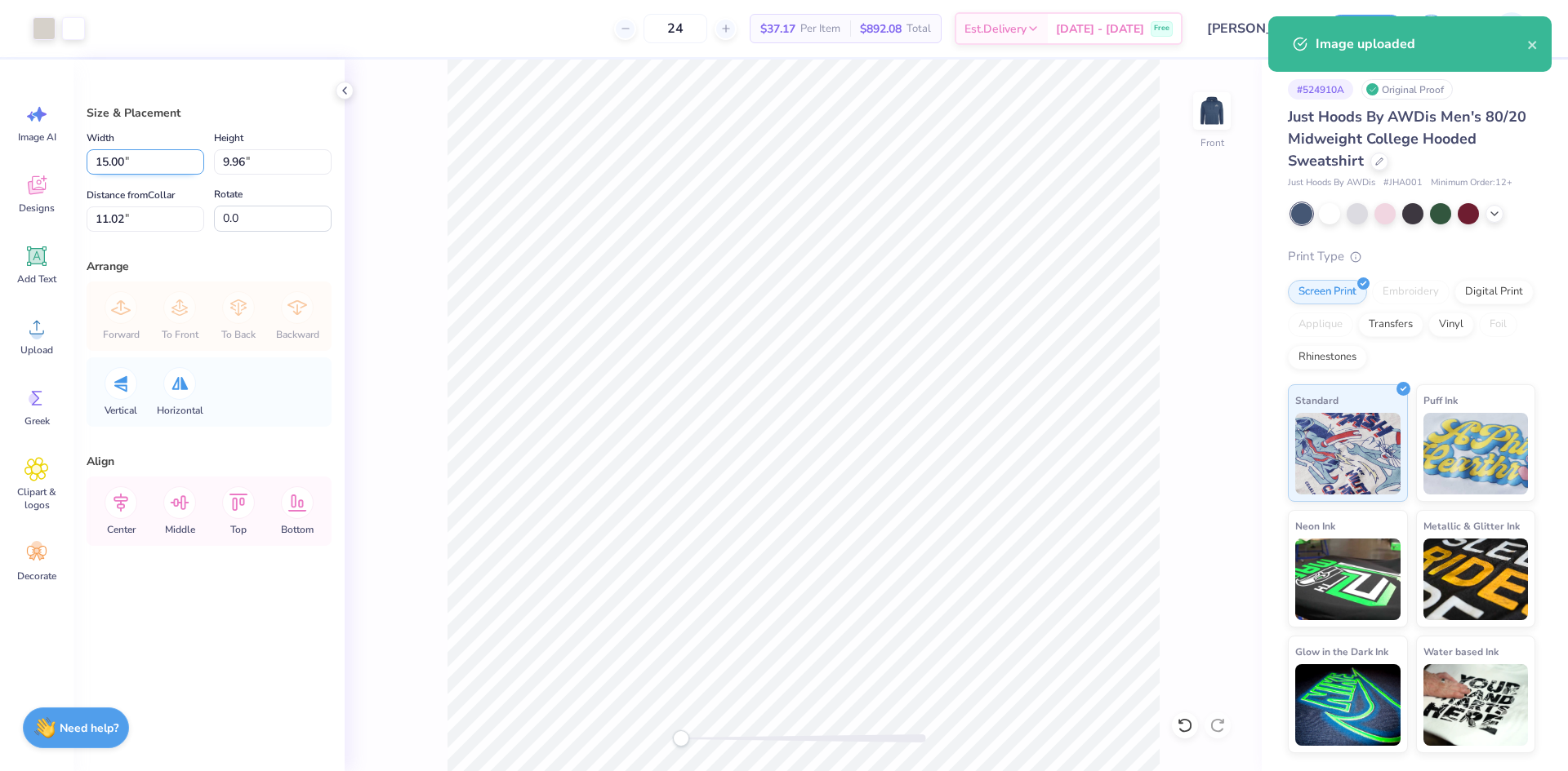
click at [143, 169] on input "15.00" at bounding box center [145, 161] width 117 height 25
type input "12.50"
type input "8.30"
click at [153, 218] on input "11.85" at bounding box center [145, 219] width 117 height 25
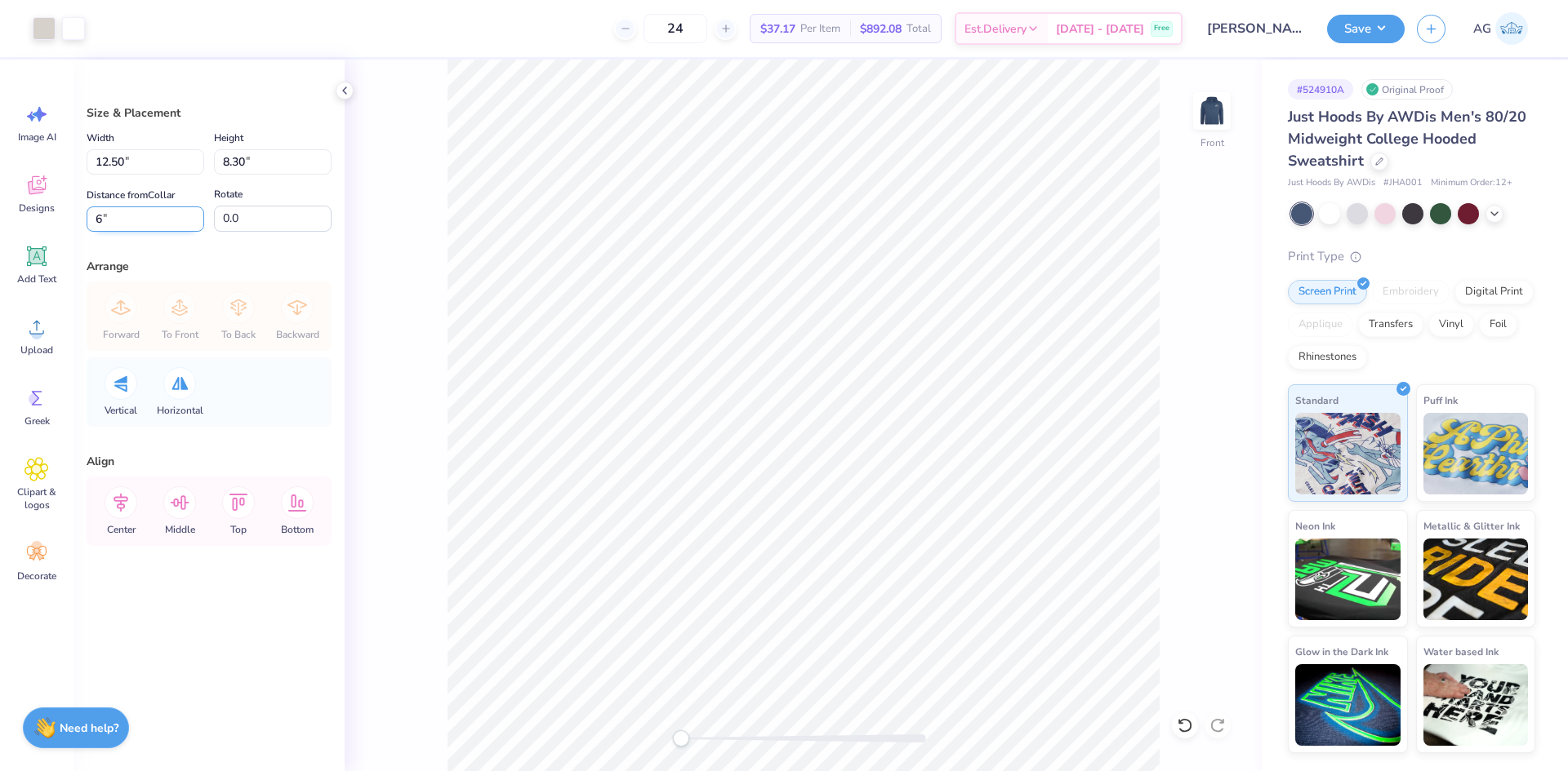
type input "6"
click at [119, 508] on icon at bounding box center [121, 503] width 15 height 19
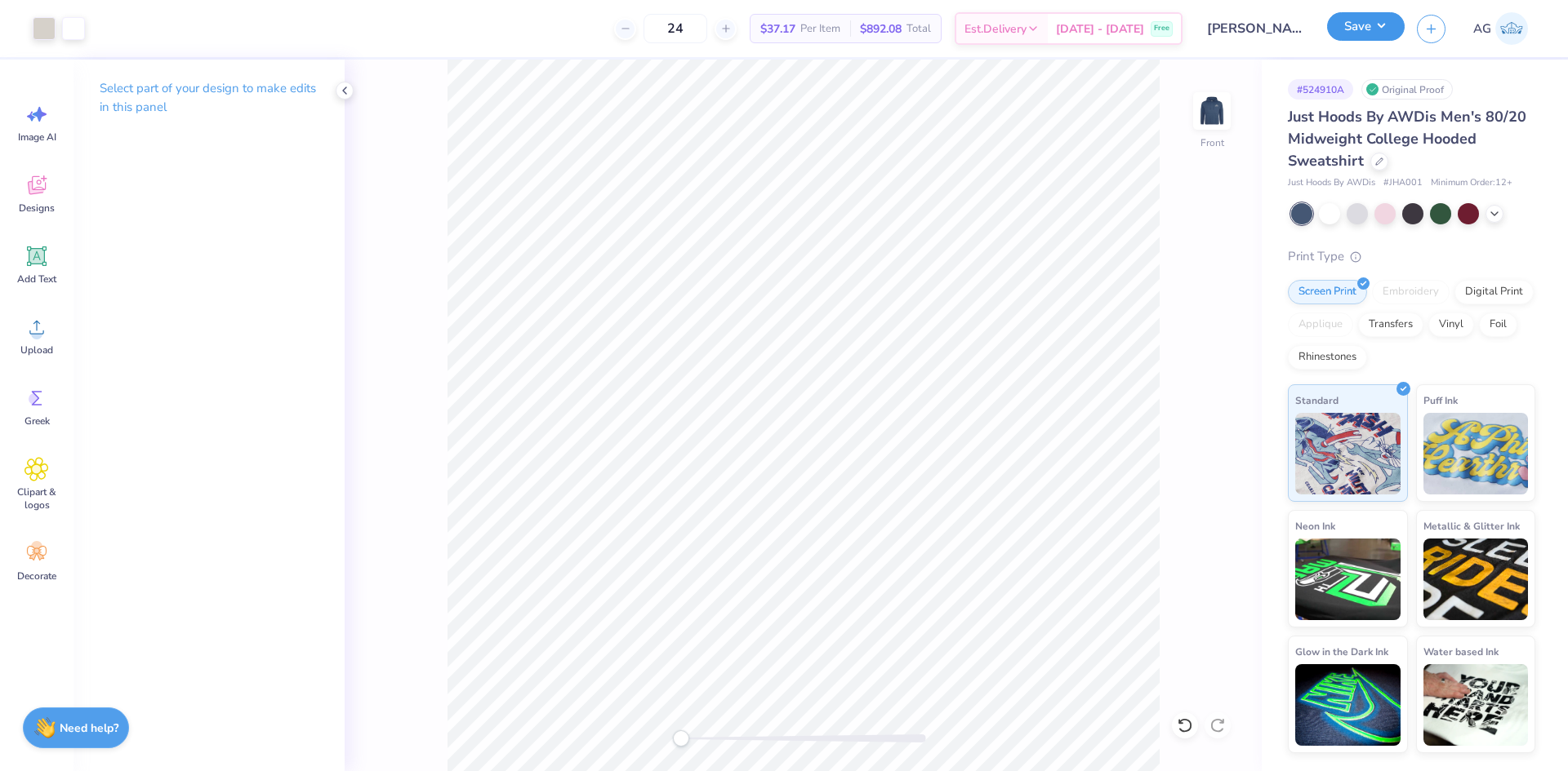
click at [1360, 31] on button "Save" at bounding box center [1366, 26] width 77 height 29
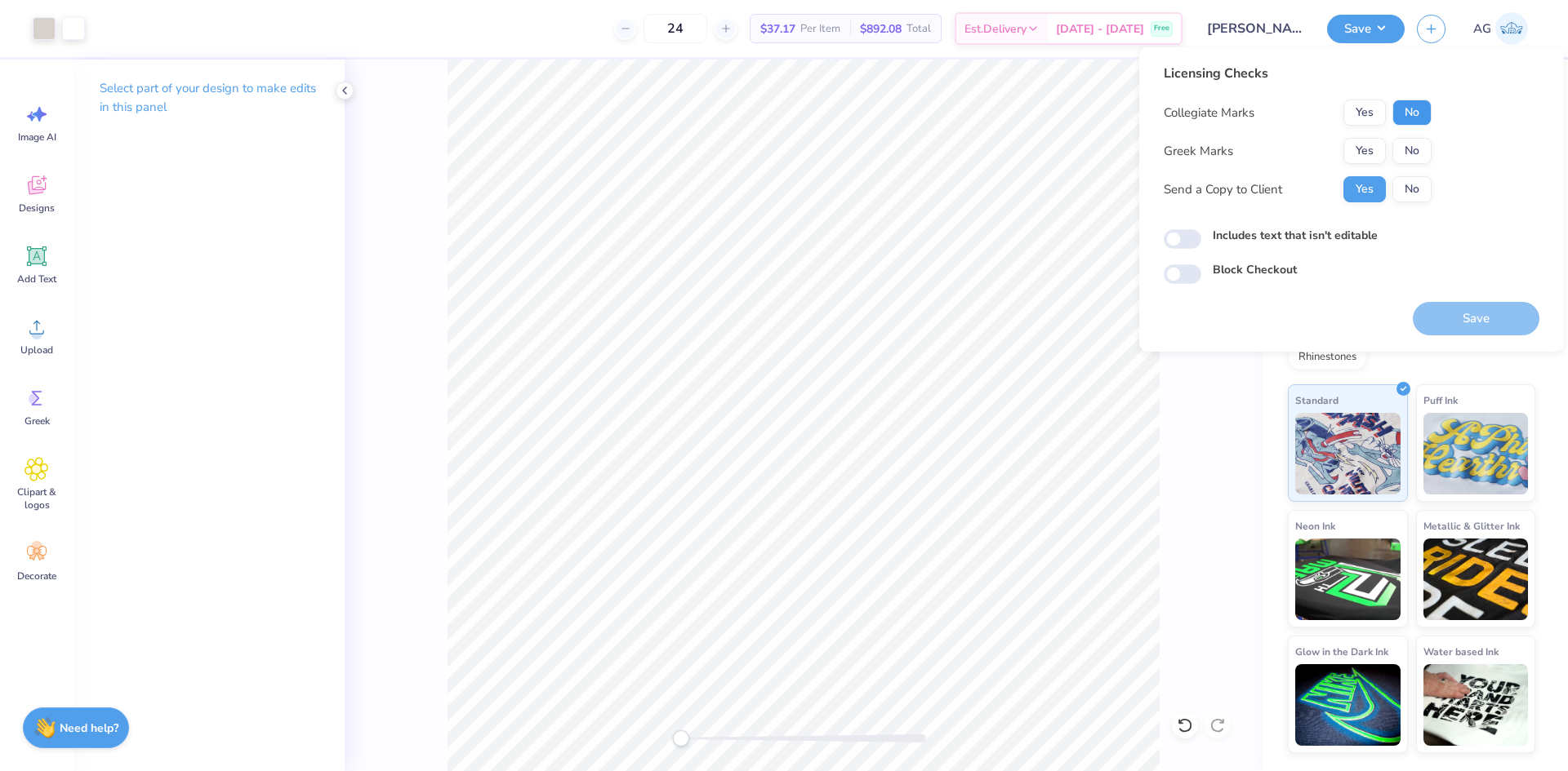
click at [1416, 116] on button "No" at bounding box center [1412, 113] width 39 height 26
click at [1437, 149] on div "Licensing Checks Collegiate Marks Yes No Greek Marks Yes No Send a Copy to Clie…" at bounding box center [1351, 173] width 375 height 221
click at [1411, 153] on button "No" at bounding box center [1412, 151] width 39 height 26
click at [1185, 234] on input "Includes text that isn't editable" at bounding box center [1182, 238] width 37 height 20
checkbox input "true"
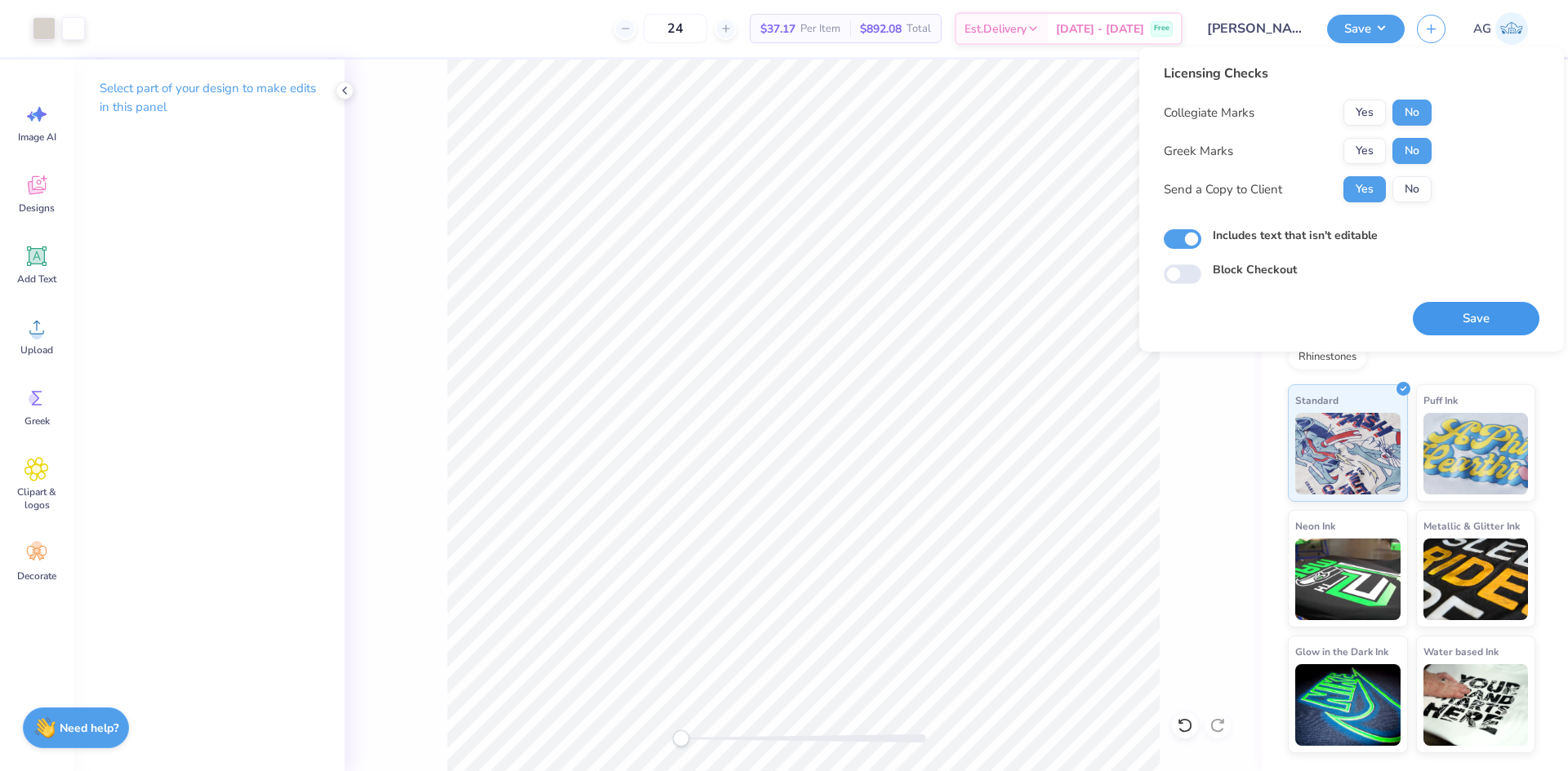
click at [1466, 326] on button "Save" at bounding box center [1477, 318] width 127 height 34
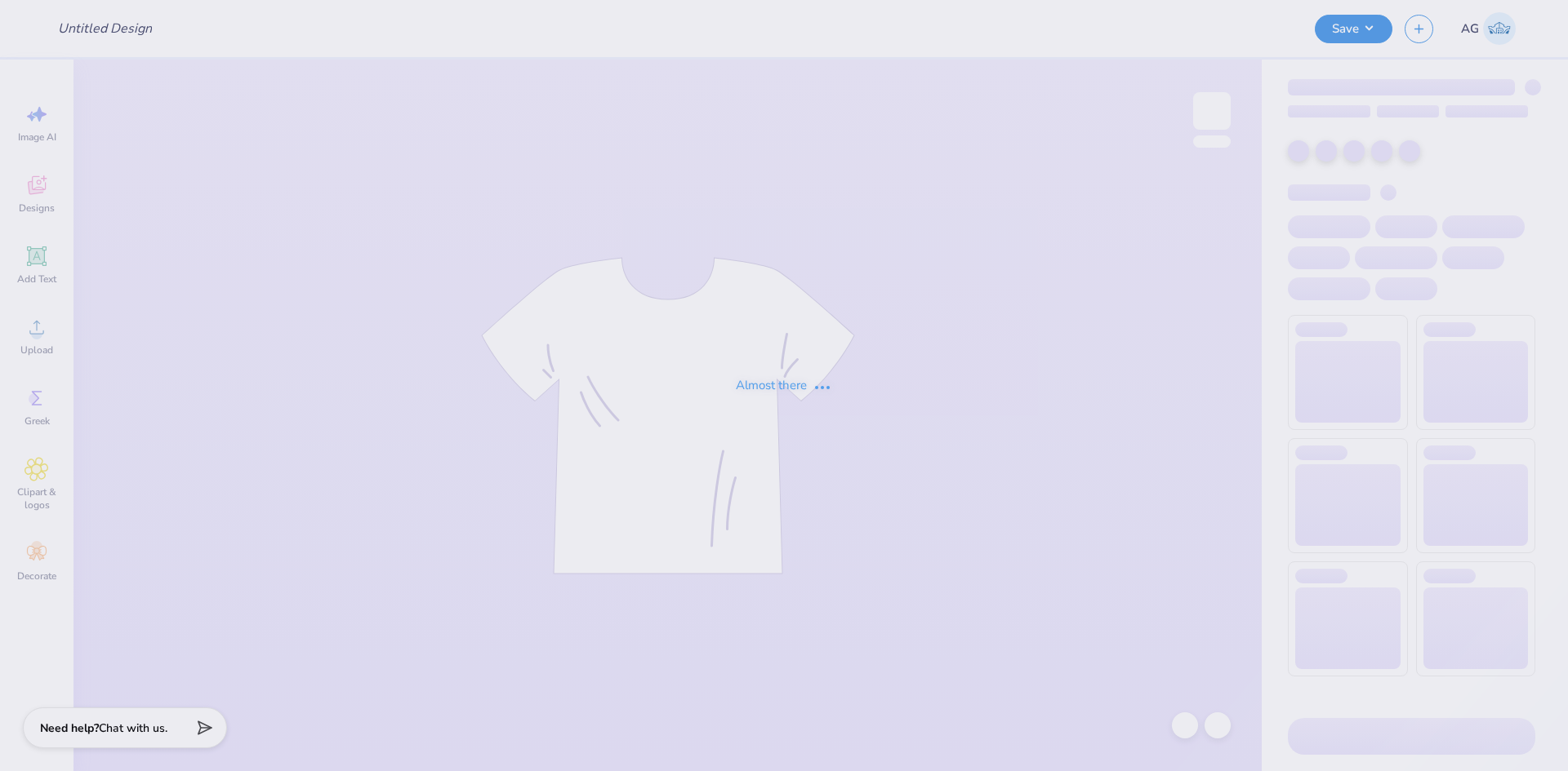
type input "PI PHI PARENTS WEEKEND"
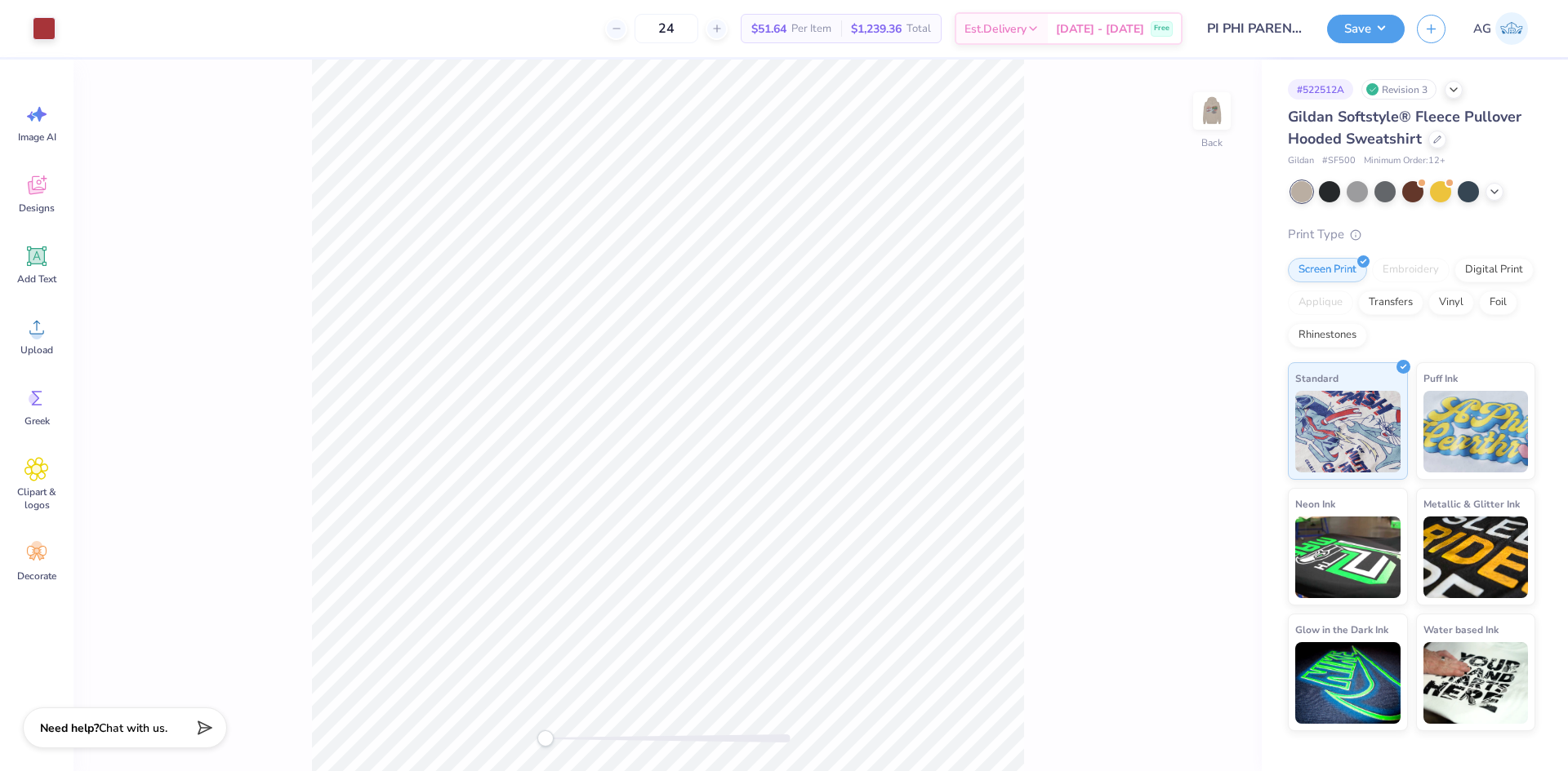
click at [1201, 127] on img at bounding box center [1211, 111] width 33 height 33
click at [1214, 126] on img at bounding box center [1212, 111] width 65 height 65
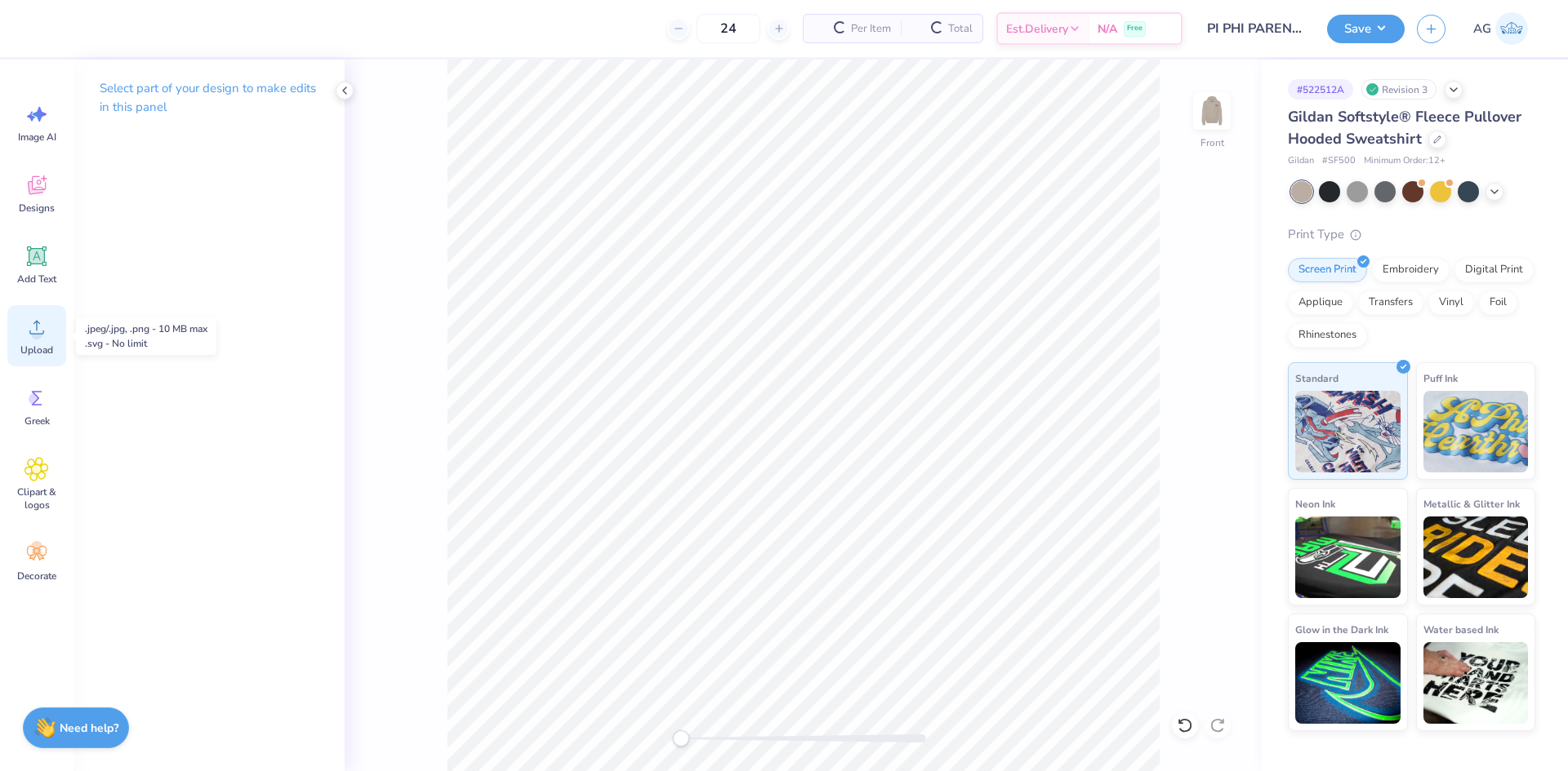
click at [49, 358] on div "Upload" at bounding box center [36, 336] width 59 height 61
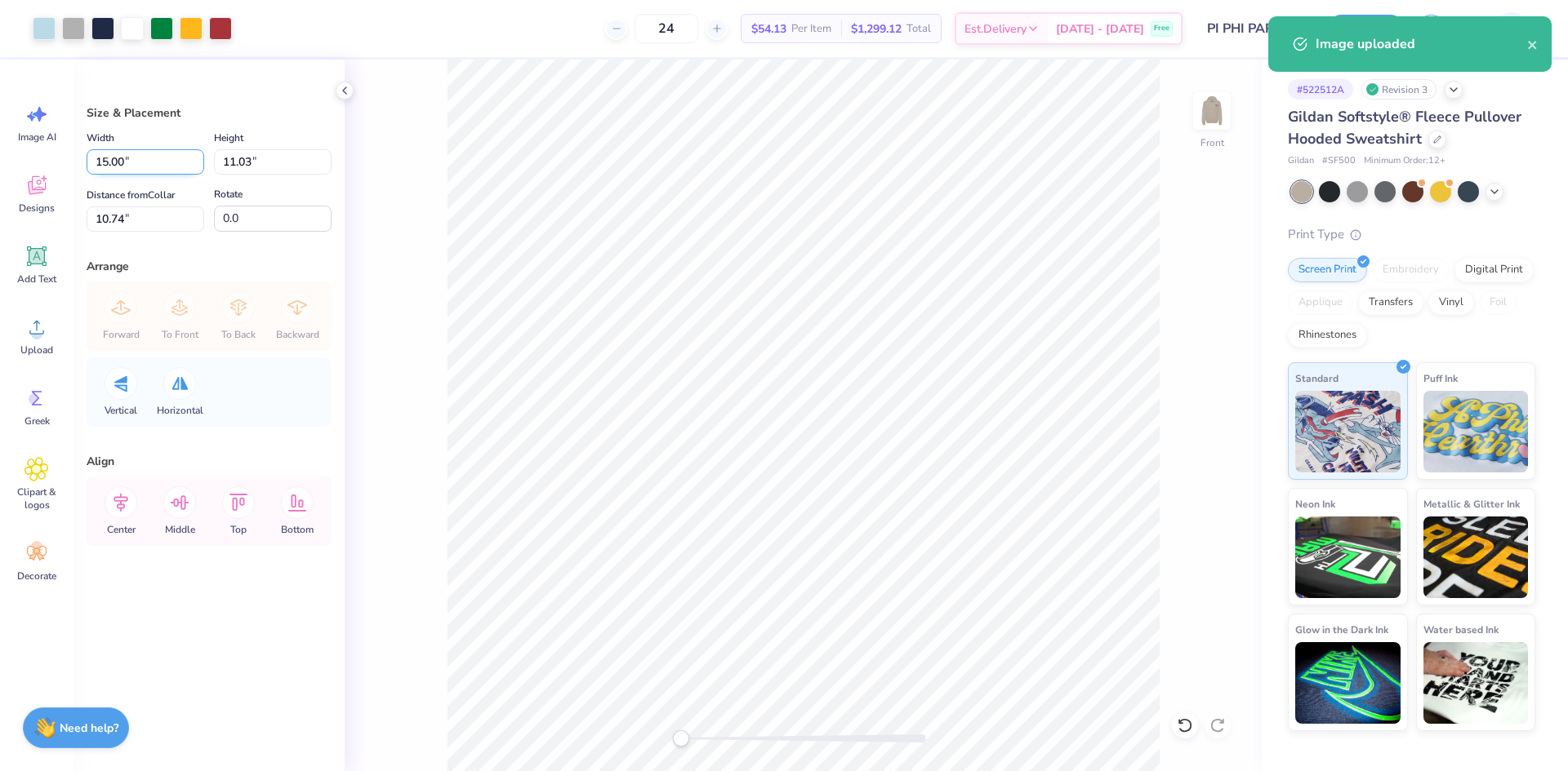
click at [125, 156] on input "15.00" at bounding box center [145, 161] width 117 height 25
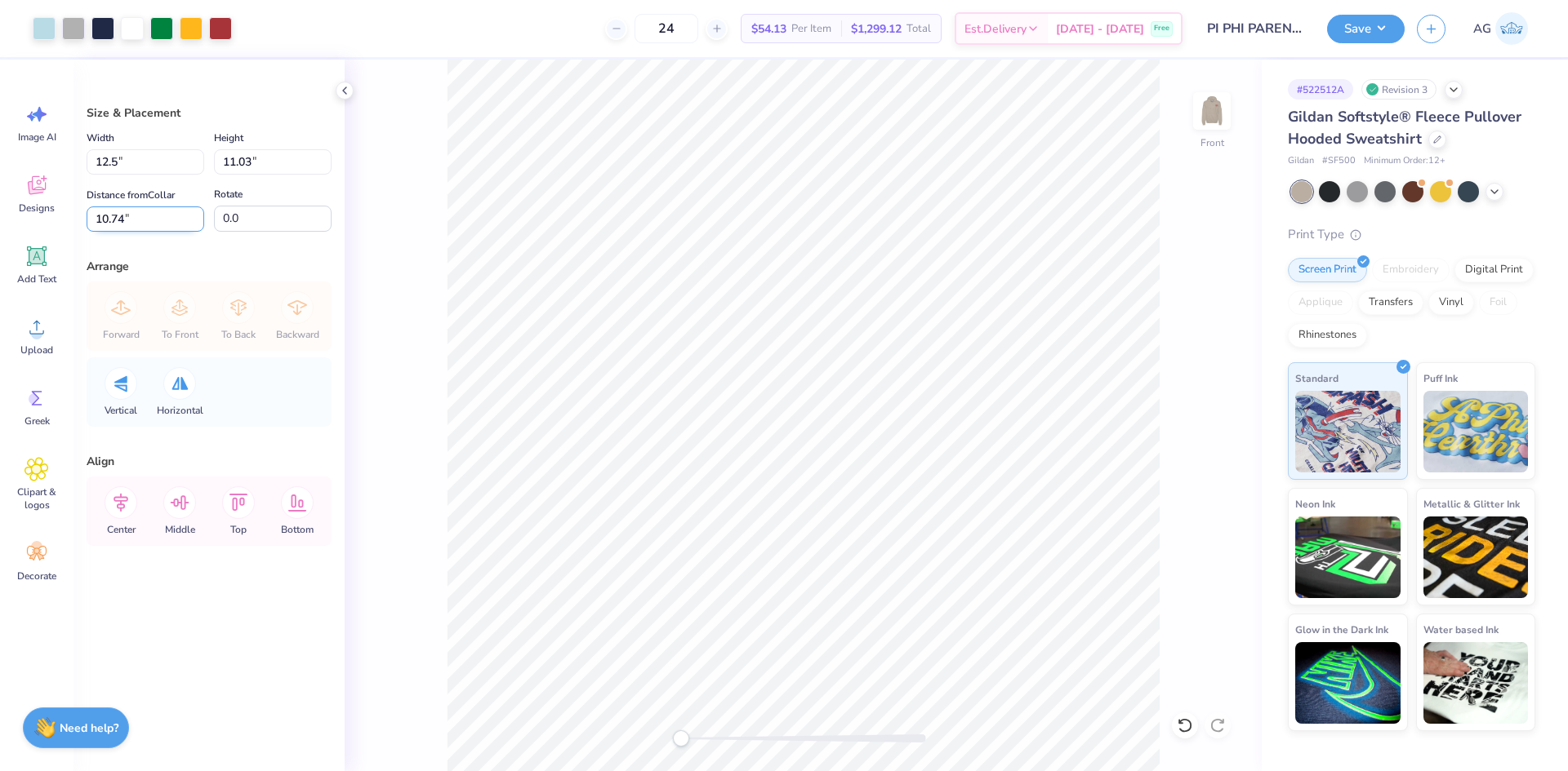
click at [268, 231] on input "0.0" at bounding box center [273, 219] width 117 height 26
click at [177, 223] on input "10.74" at bounding box center [145, 219] width 117 height 25
type input "12.50"
type input "9.19"
click at [169, 224] on input "11.65" at bounding box center [145, 219] width 117 height 25
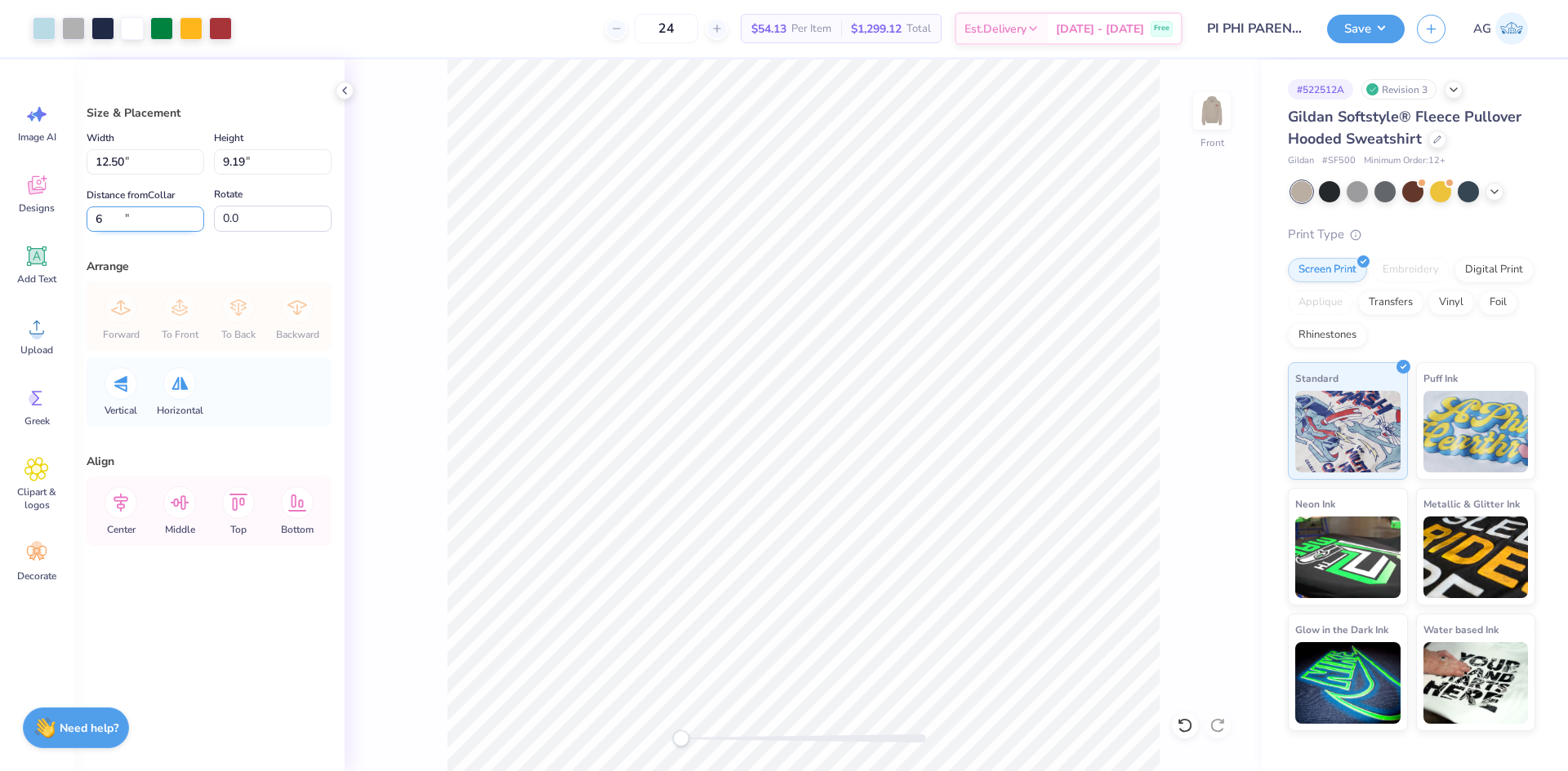
type input "6"
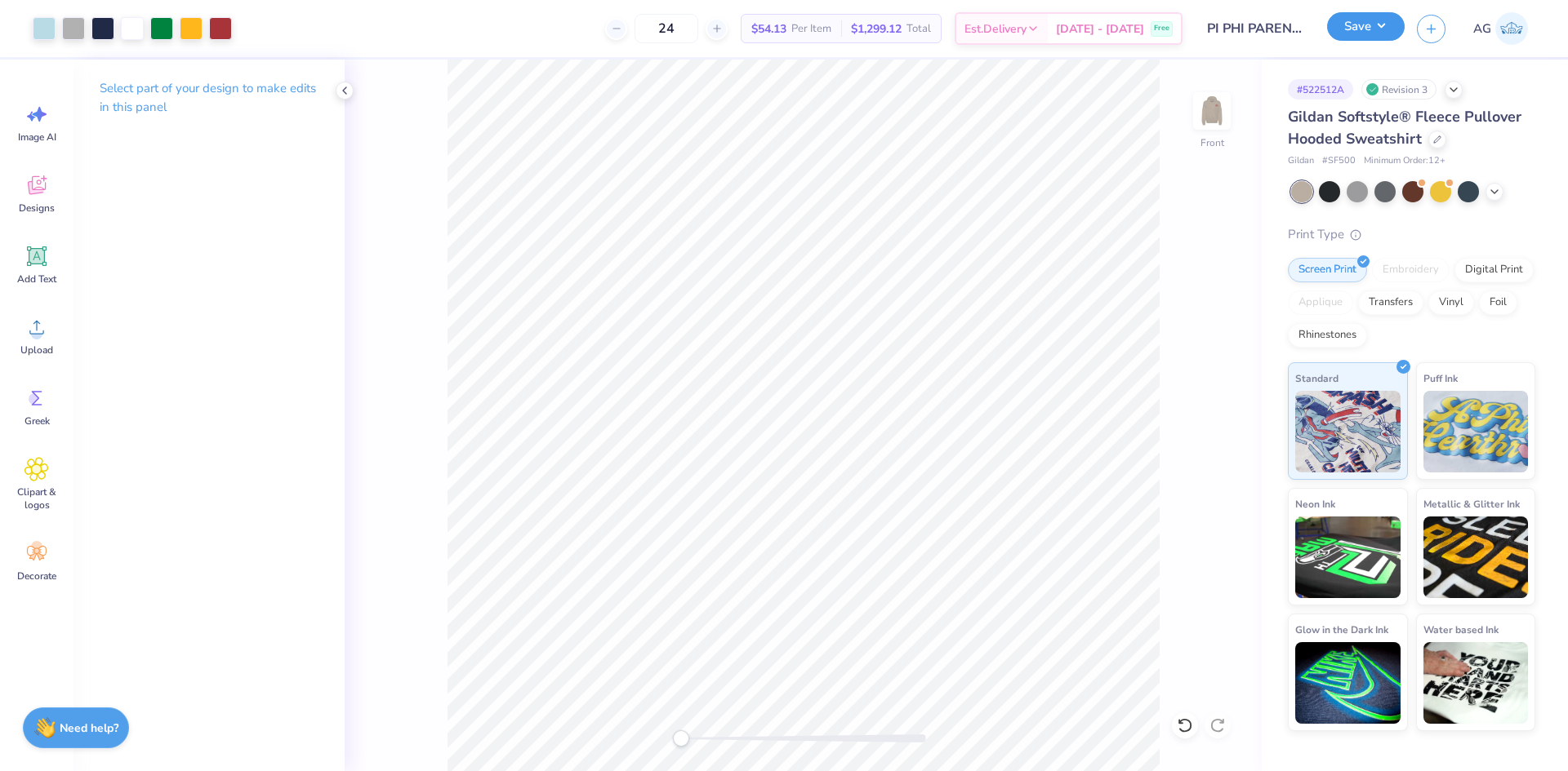
click at [1372, 39] on button "Save" at bounding box center [1366, 26] width 77 height 29
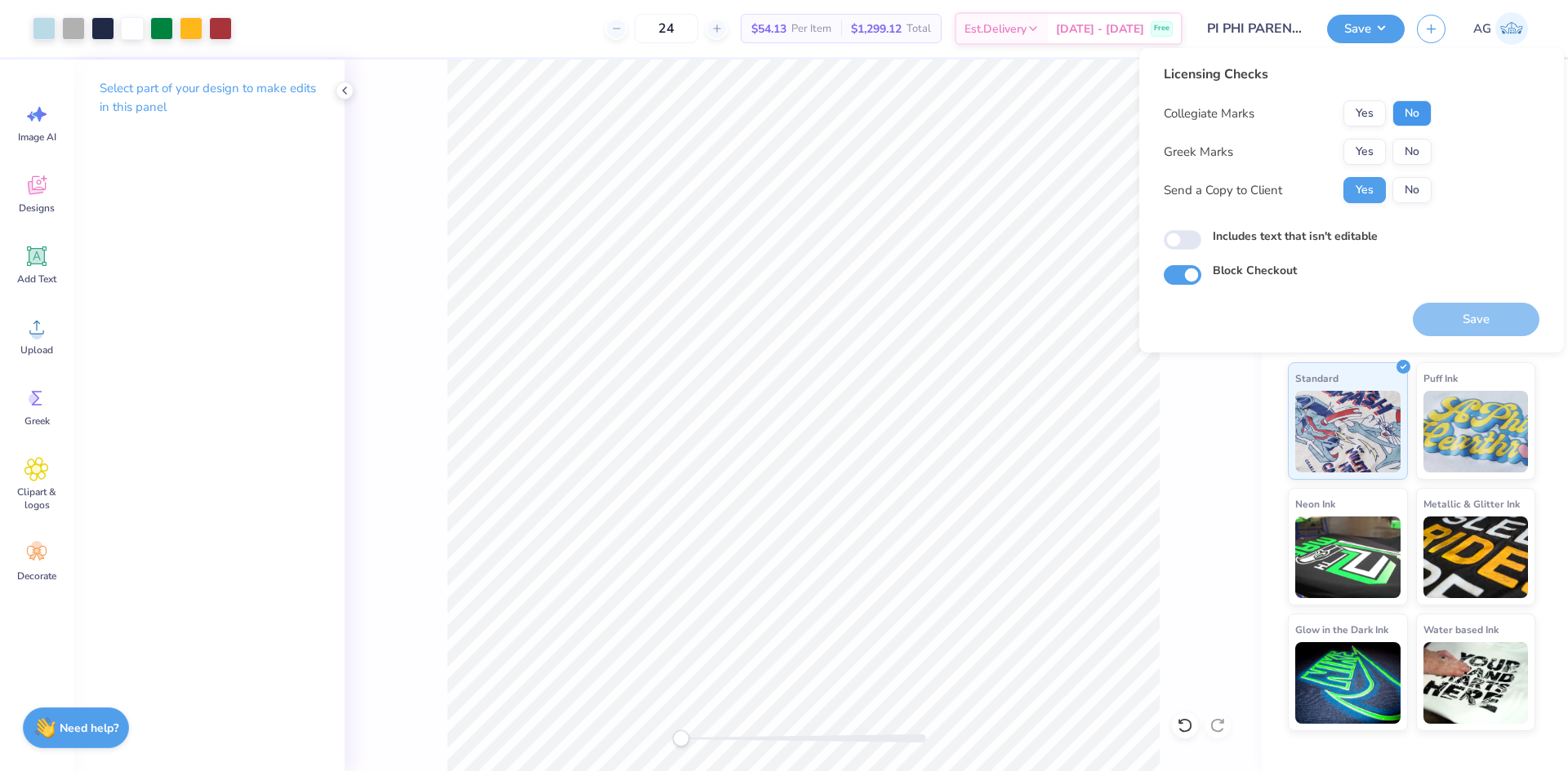
click at [1406, 115] on button "No" at bounding box center [1412, 114] width 39 height 26
click at [1357, 147] on button "Yes" at bounding box center [1365, 152] width 43 height 26
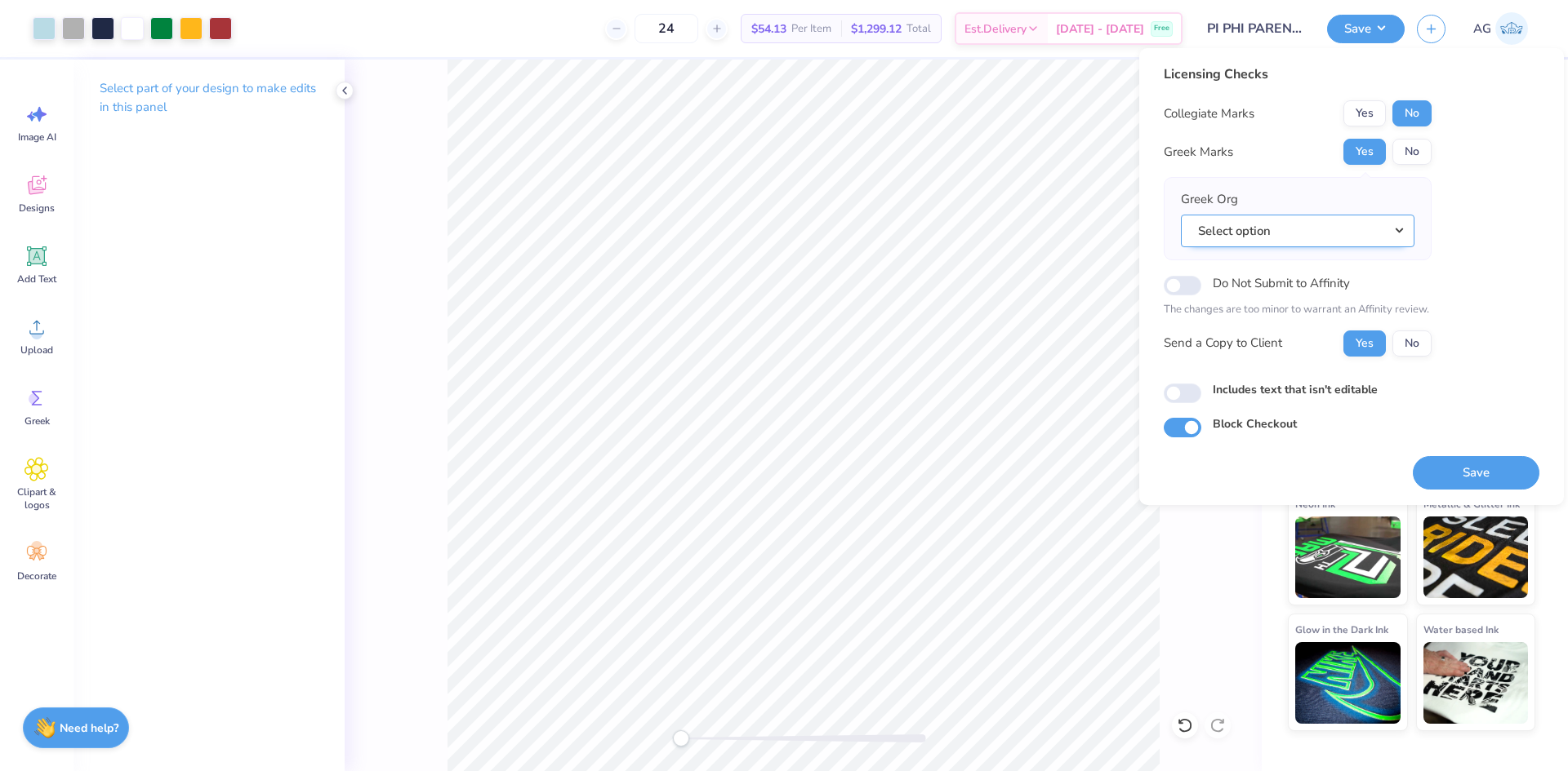
click at [1335, 231] on button "Select option" at bounding box center [1298, 232] width 234 height 34
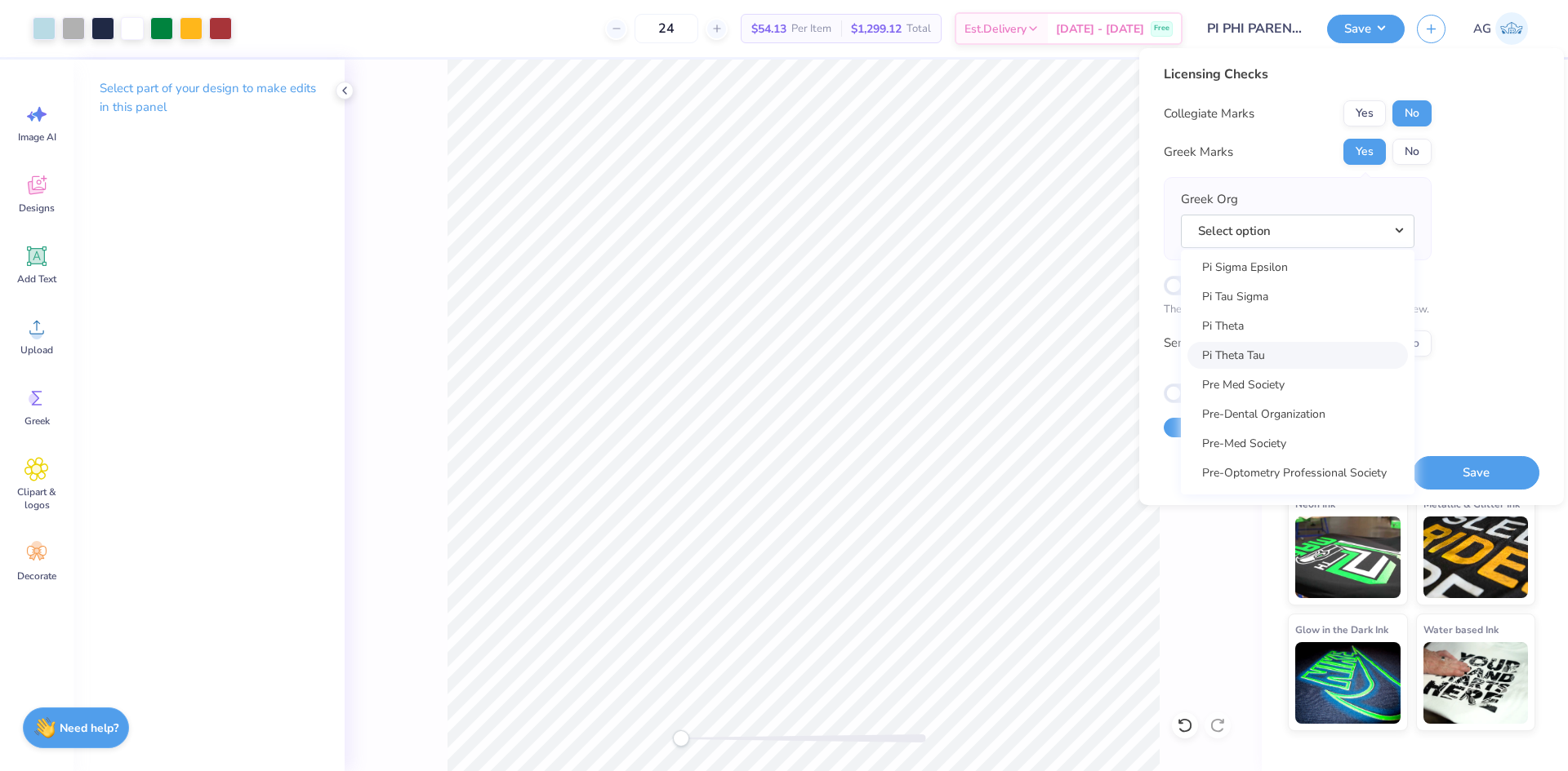
scroll to position [9387, 0]
click at [1253, 261] on link "Pi Beta Phi" at bounding box center [1298, 256] width 221 height 27
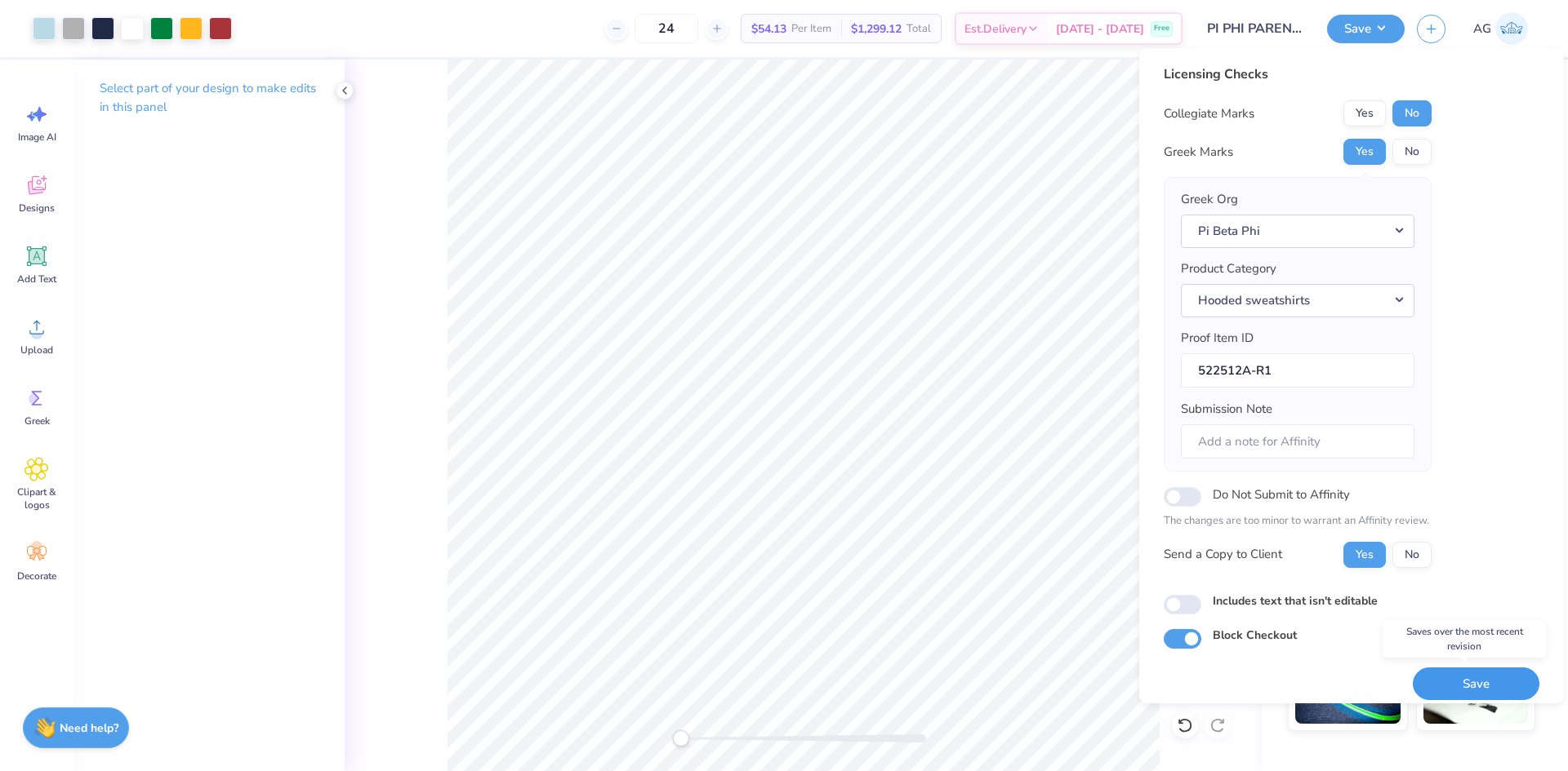
click at [1498, 681] on button "Save" at bounding box center [1477, 684] width 127 height 34
